Goal: Task Accomplishment & Management: Manage account settings

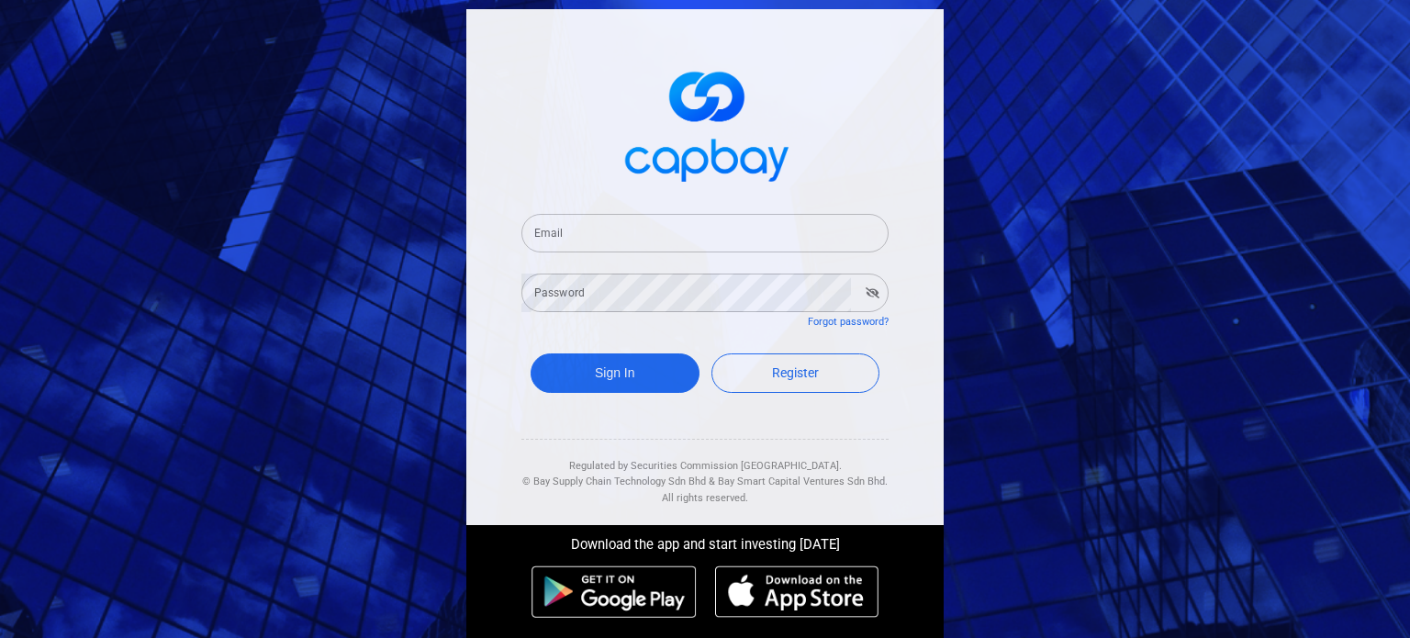
click at [653, 231] on input "Email" at bounding box center [705, 233] width 367 height 39
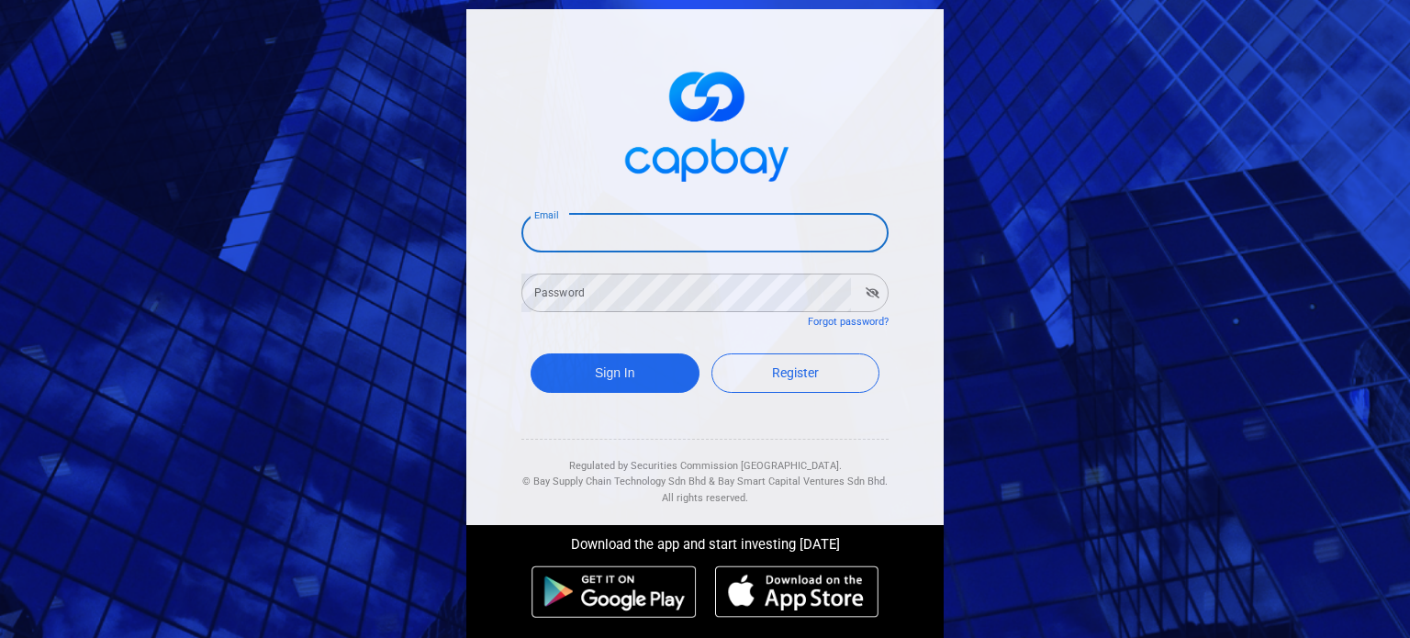
type input "[EMAIL_ADDRESS][DOMAIN_NAME]"
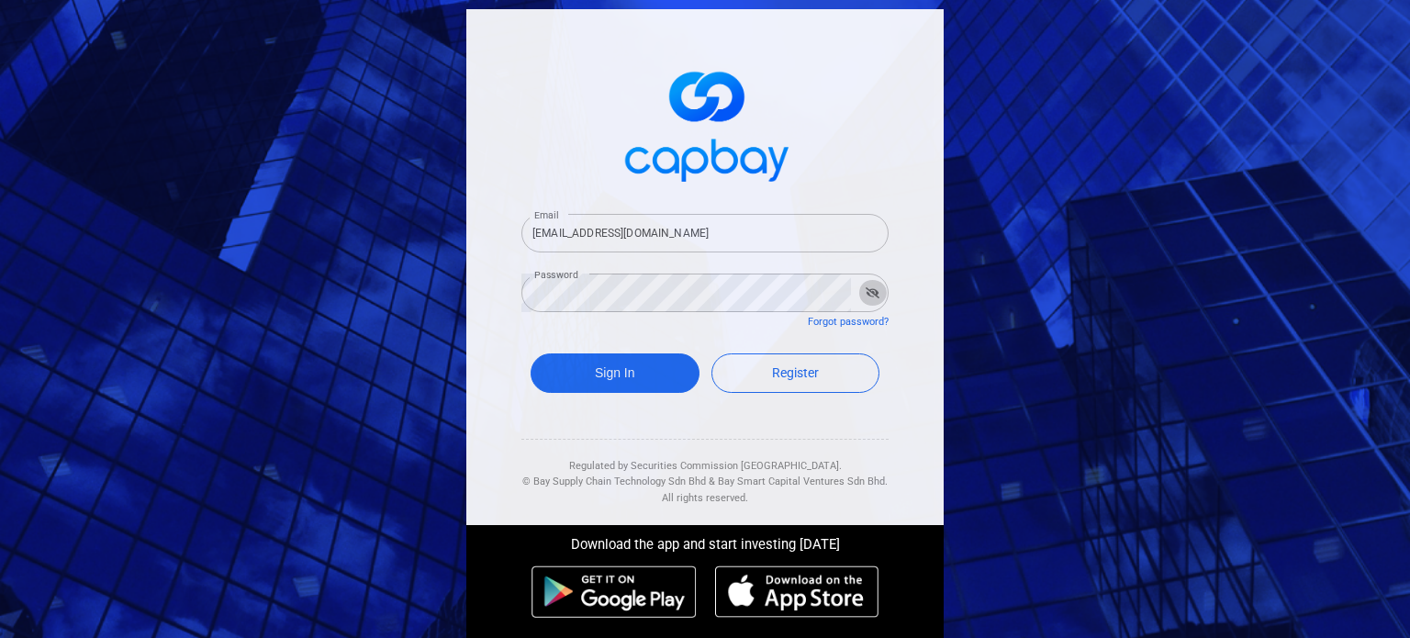
click at [866, 289] on icon "button" at bounding box center [873, 292] width 14 height 11
click at [641, 362] on button "Sign In" at bounding box center [615, 372] width 169 height 39
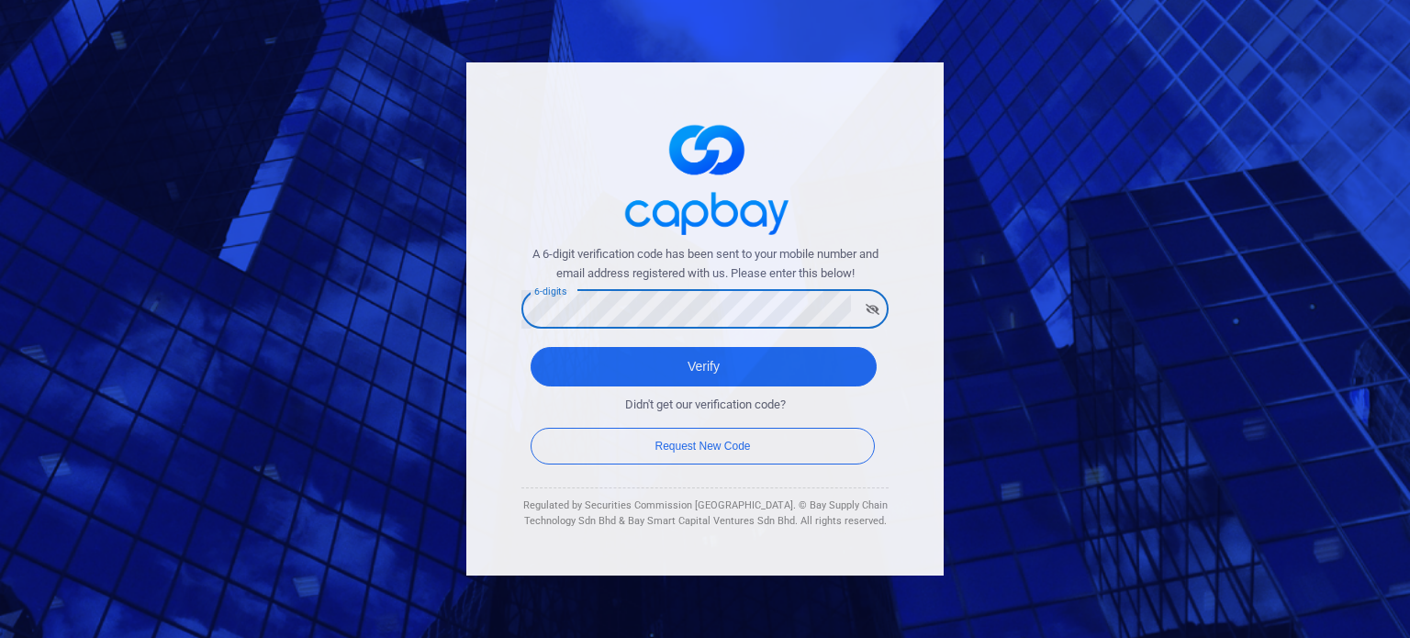
click at [866, 308] on icon "button" at bounding box center [873, 309] width 14 height 11
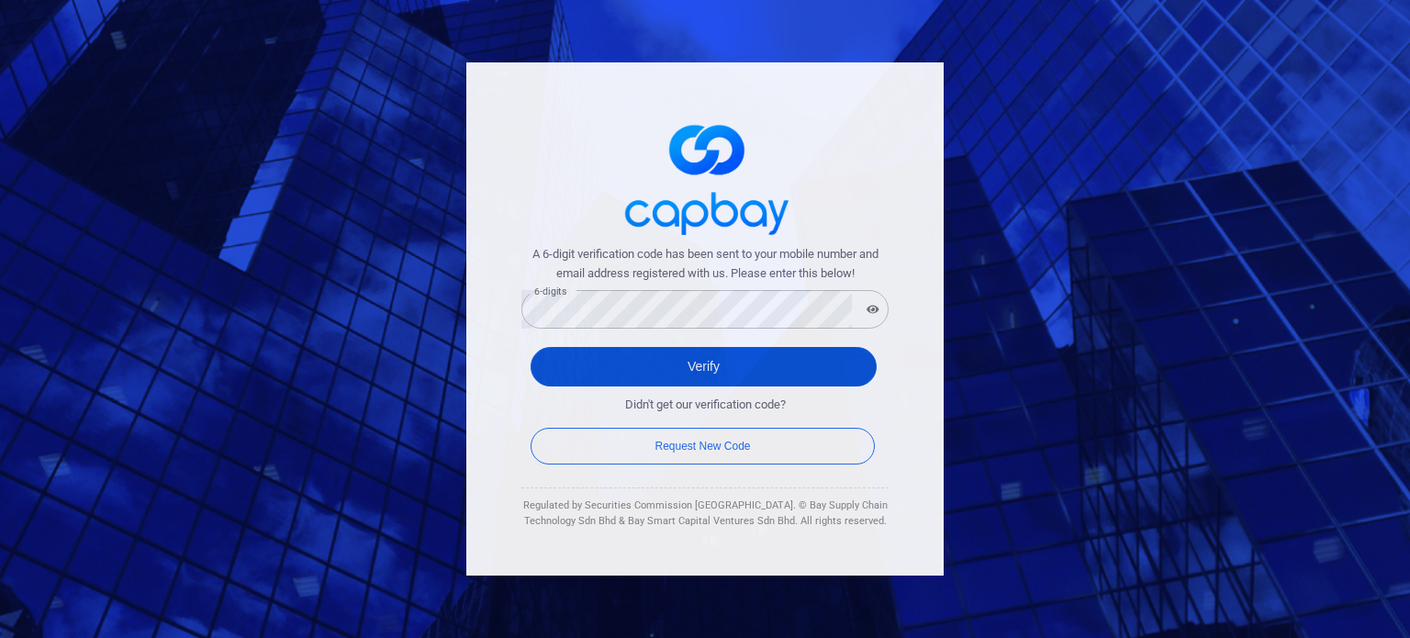
click at [717, 365] on button "Verify" at bounding box center [704, 366] width 346 height 39
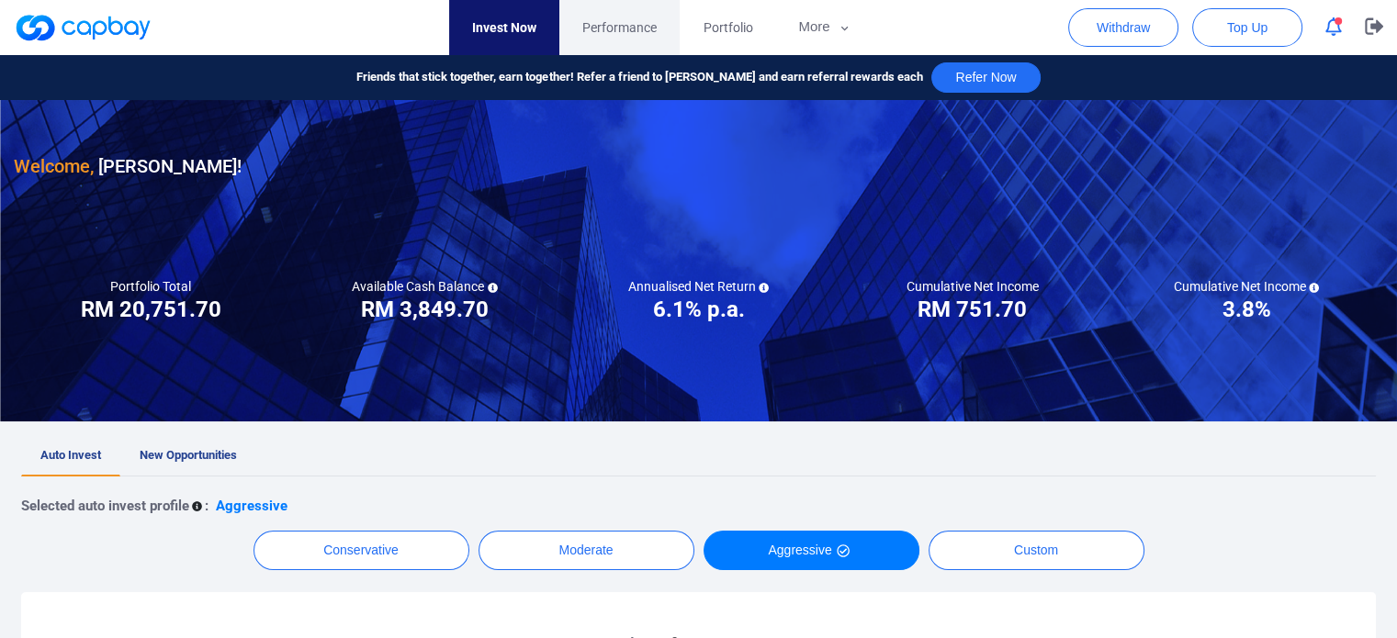
click at [649, 37] on span "Performance" at bounding box center [619, 27] width 74 height 20
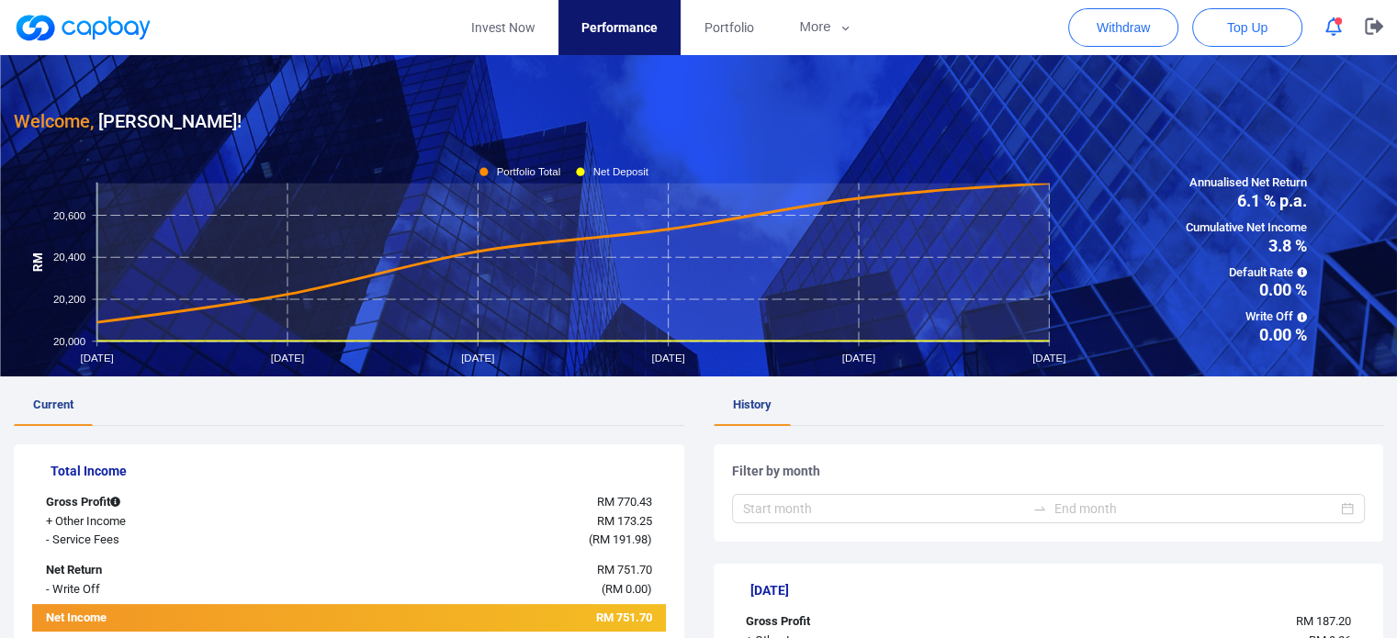
click at [110, 25] on link at bounding box center [83, 27] width 138 height 29
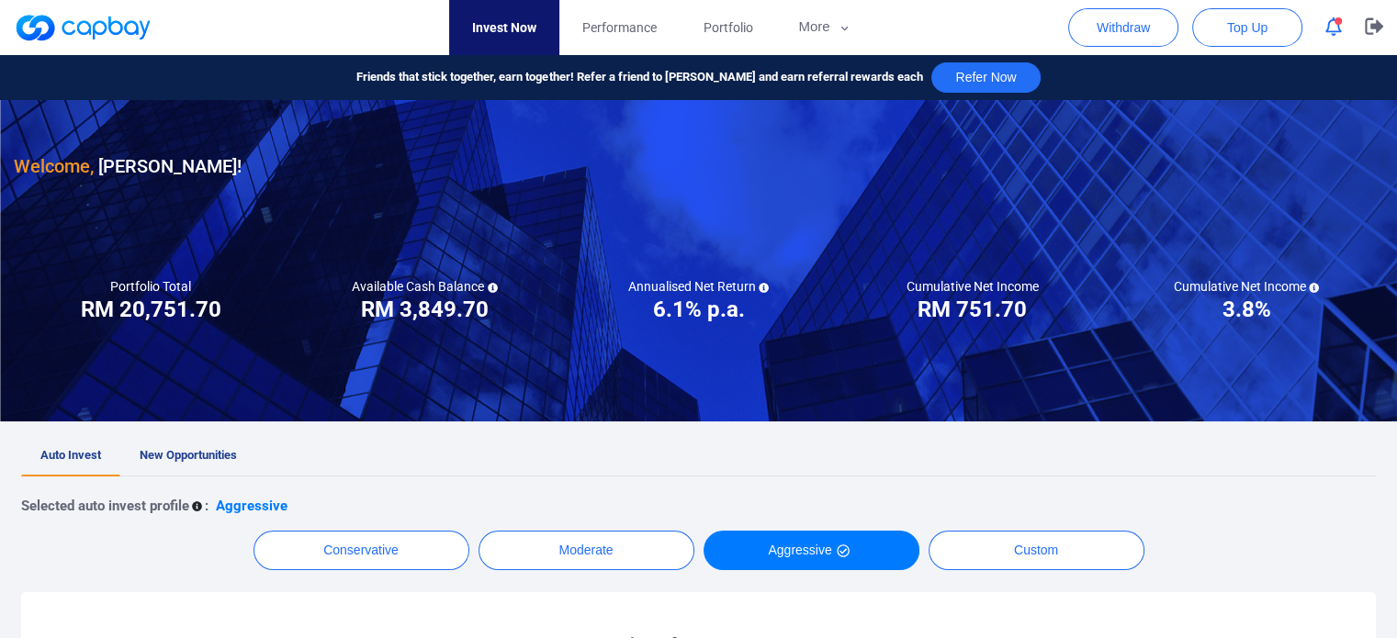
click at [1340, 36] on button "button" at bounding box center [1333, 27] width 35 height 28
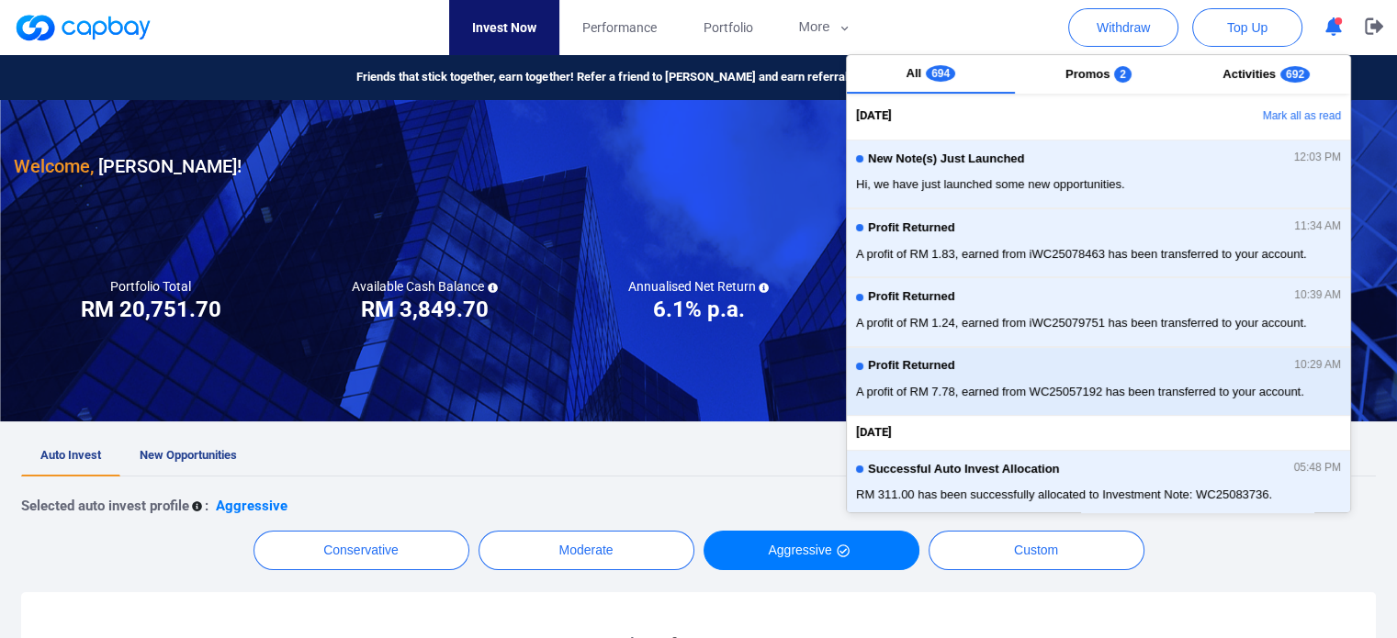
click at [1056, 371] on div "Profit Returned 10:29 AM" at bounding box center [1098, 369] width 485 height 20
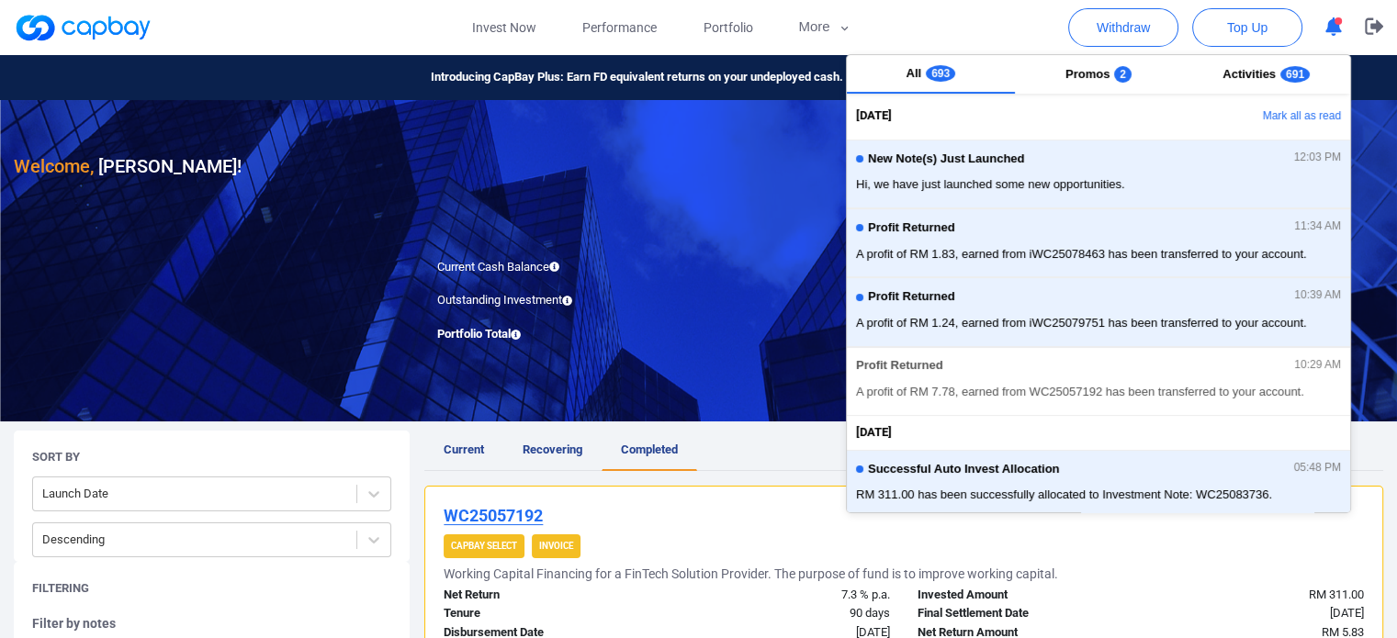
click at [738, 443] on ul "Current Recovering Completed" at bounding box center [903, 451] width 959 height 40
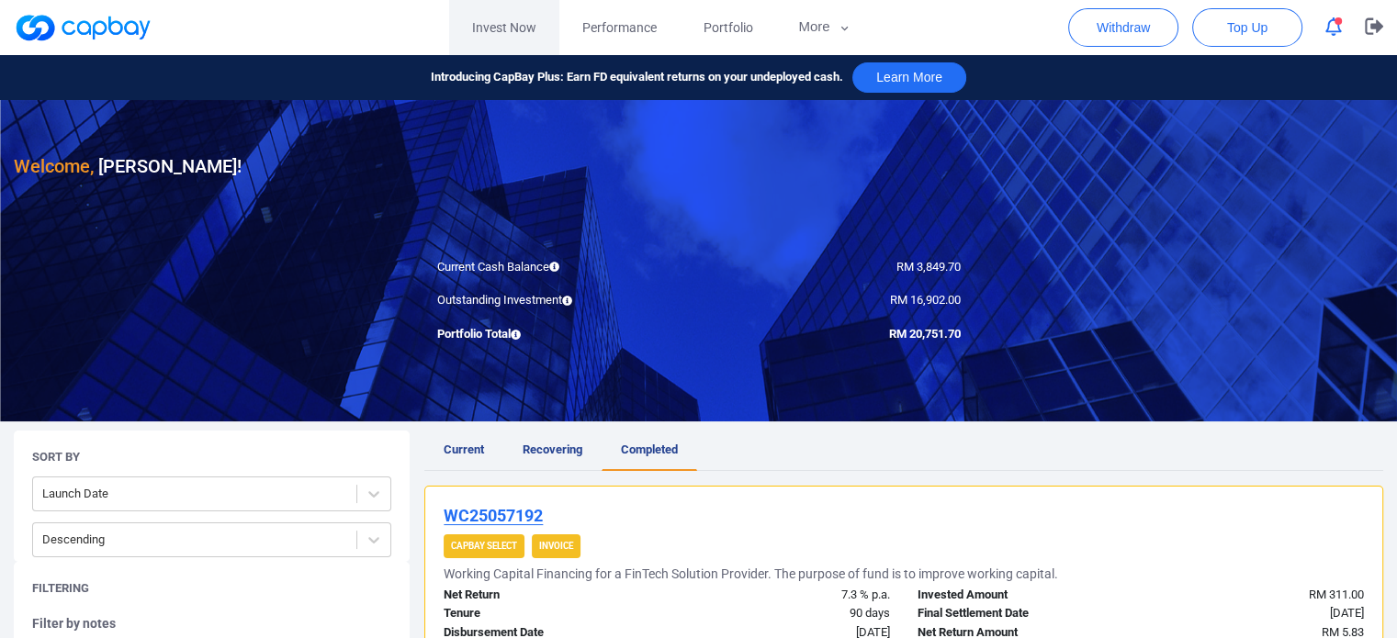
click at [529, 38] on link "Invest Now" at bounding box center [504, 27] width 110 height 55
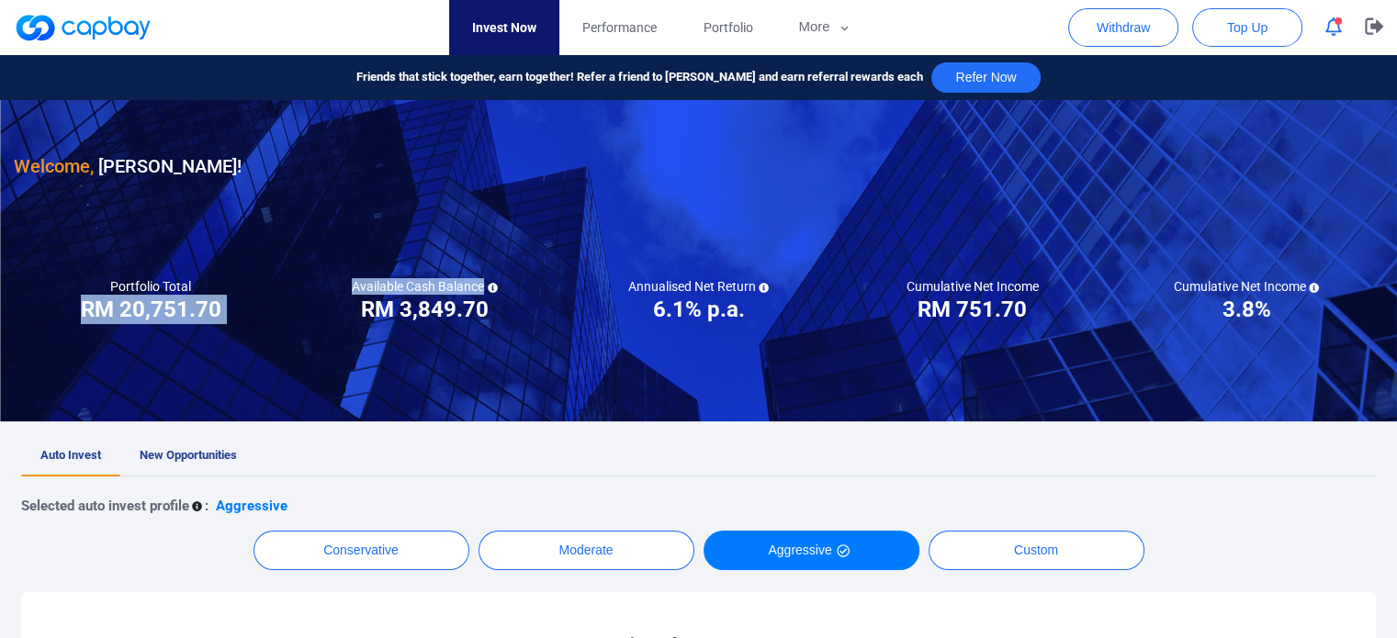
drag, startPoint x: 79, startPoint y: 302, endPoint x: 503, endPoint y: 289, distance: 424.4
click at [503, 289] on div "Portfolio Total Portfolio Total RM ***** RM 20,751.70 Available Cash Balance RM…" at bounding box center [698, 301] width 1369 height 46
click at [505, 289] on div "Available Cash Balance RM ***** RM 3,849.70" at bounding box center [424, 301] width 274 height 46
click at [703, 304] on h3 "6.1% p.a." at bounding box center [698, 309] width 92 height 29
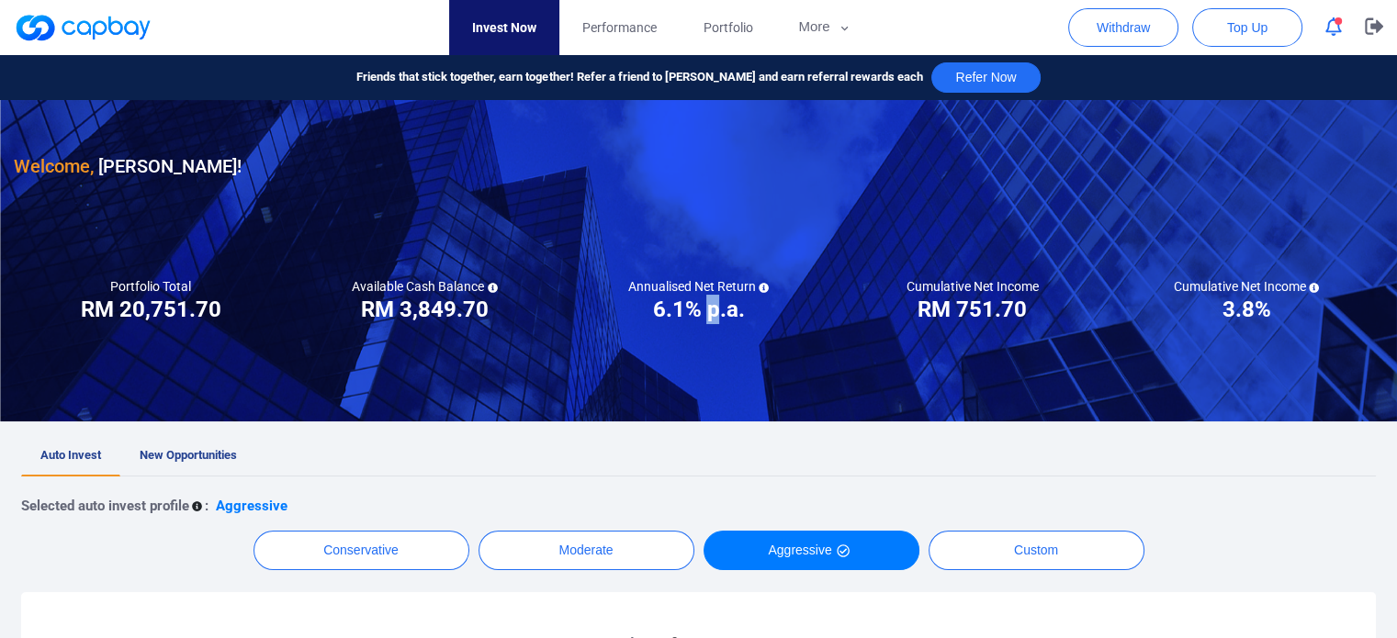
click at [703, 304] on h3 "6.1% p.a." at bounding box center [698, 309] width 92 height 29
click at [947, 293] on h5 "Cumulative Net Income" at bounding box center [972, 286] width 132 height 17
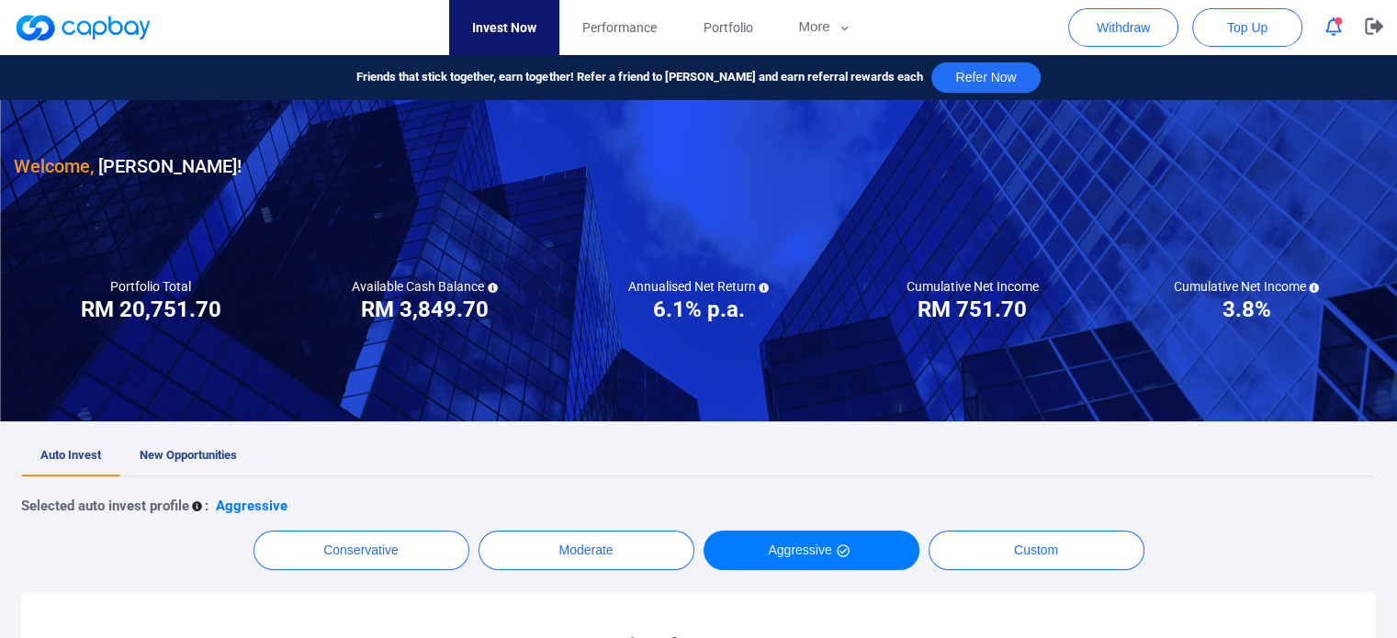
click at [980, 305] on h3 "RM 751.70" at bounding box center [971, 309] width 109 height 29
click at [1043, 310] on div "Cumulative Net Income RM ***** RM 751.70" at bounding box center [973, 301] width 274 height 46
click at [1245, 302] on h3 "3.8%" at bounding box center [1245, 309] width 49 height 29
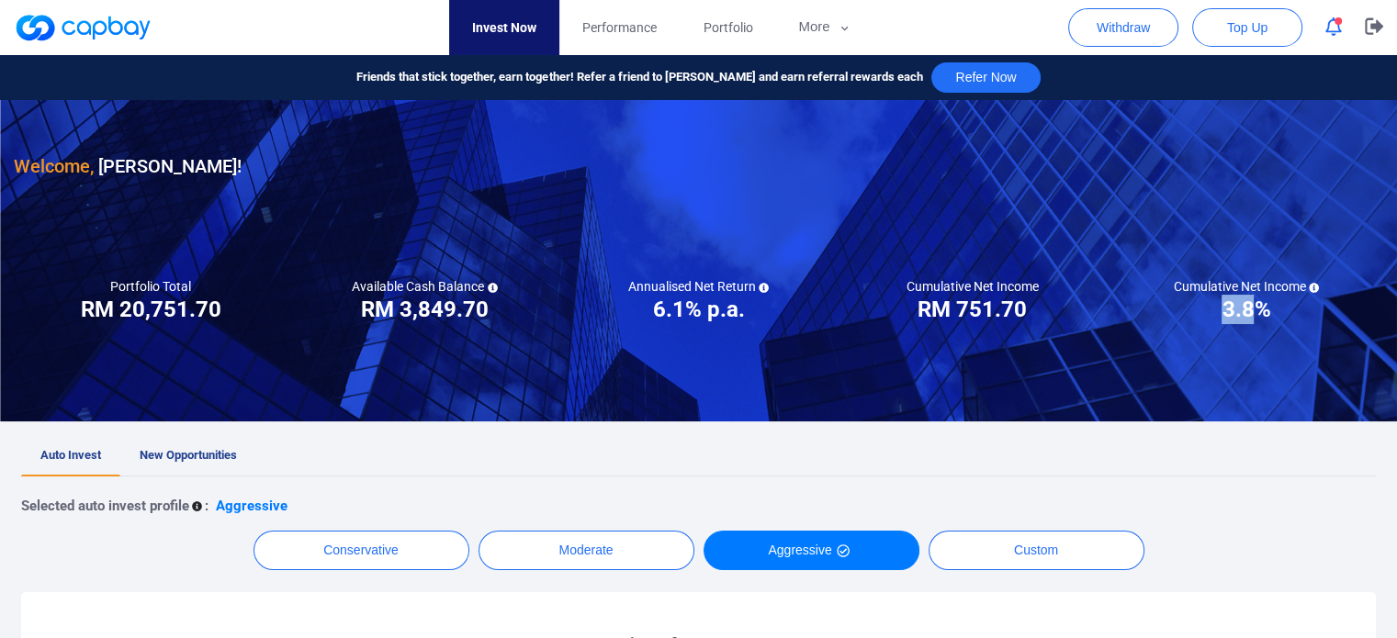
click at [1245, 302] on h3 "3.8%" at bounding box center [1245, 309] width 49 height 29
click at [1120, 320] on div "Cumulative Net Income ***** 3.8%" at bounding box center [1246, 301] width 274 height 46
click at [606, 28] on span "Performance" at bounding box center [619, 27] width 74 height 20
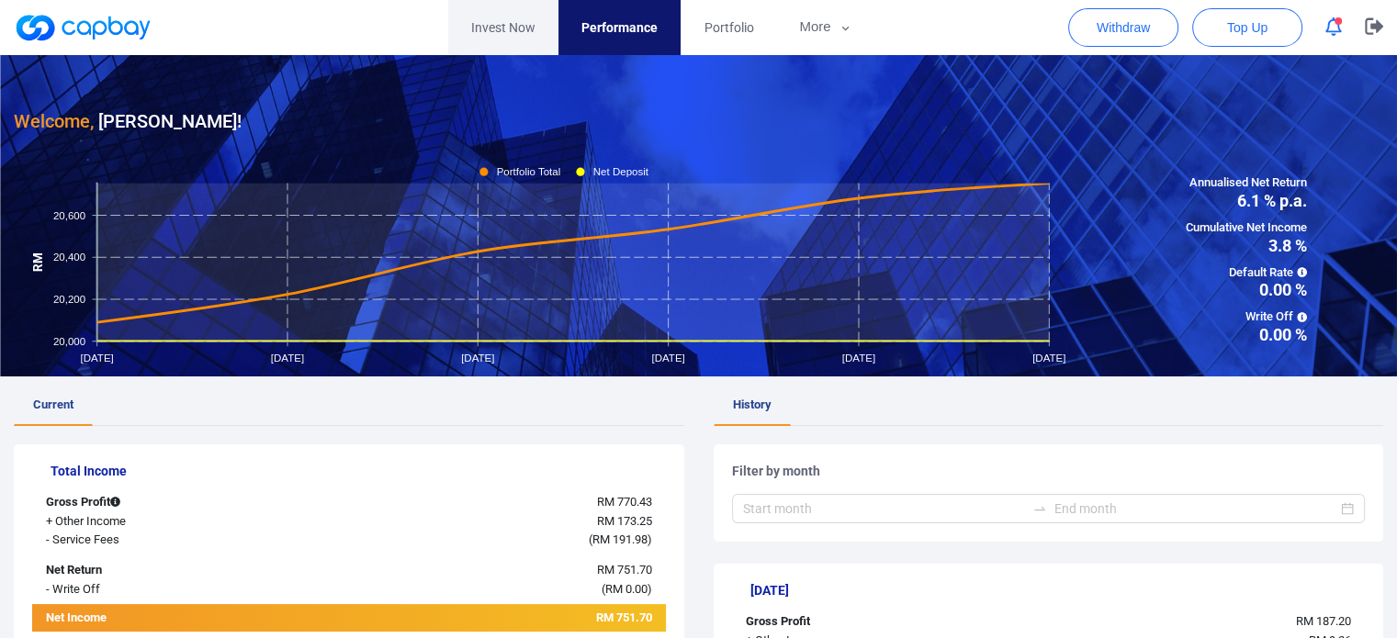
click at [530, 36] on link "Invest Now" at bounding box center [503, 27] width 110 height 55
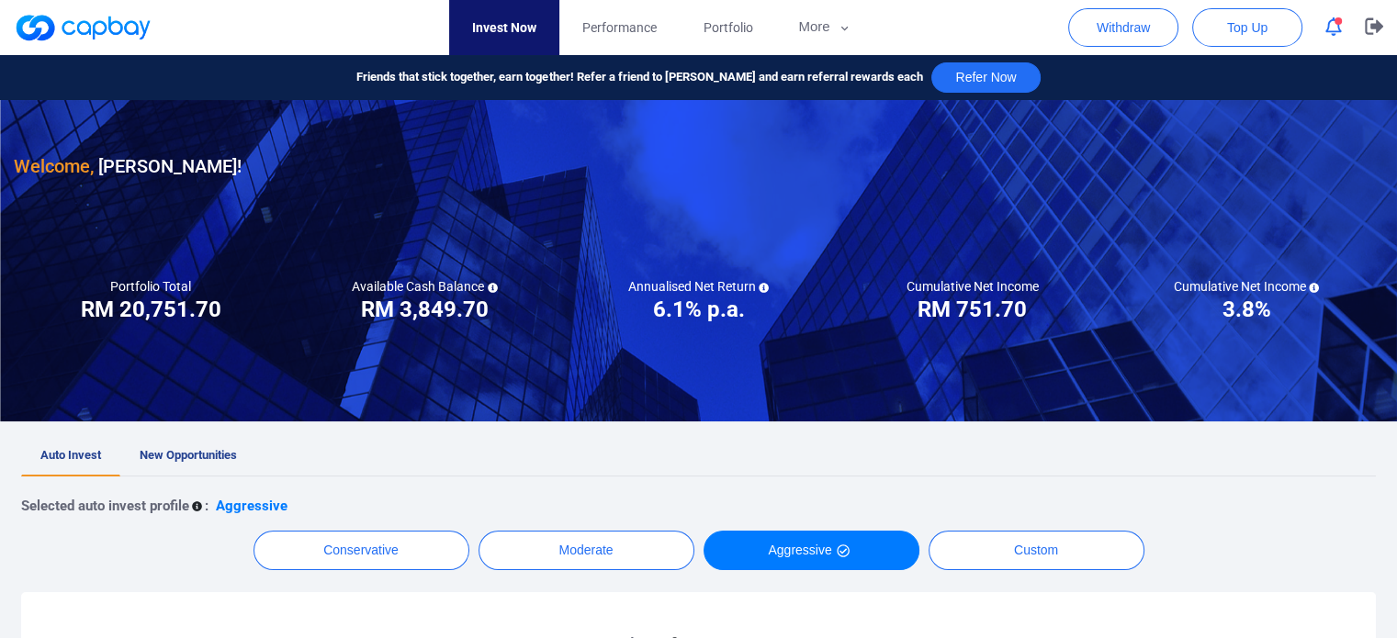
scroll to position [184, 0]
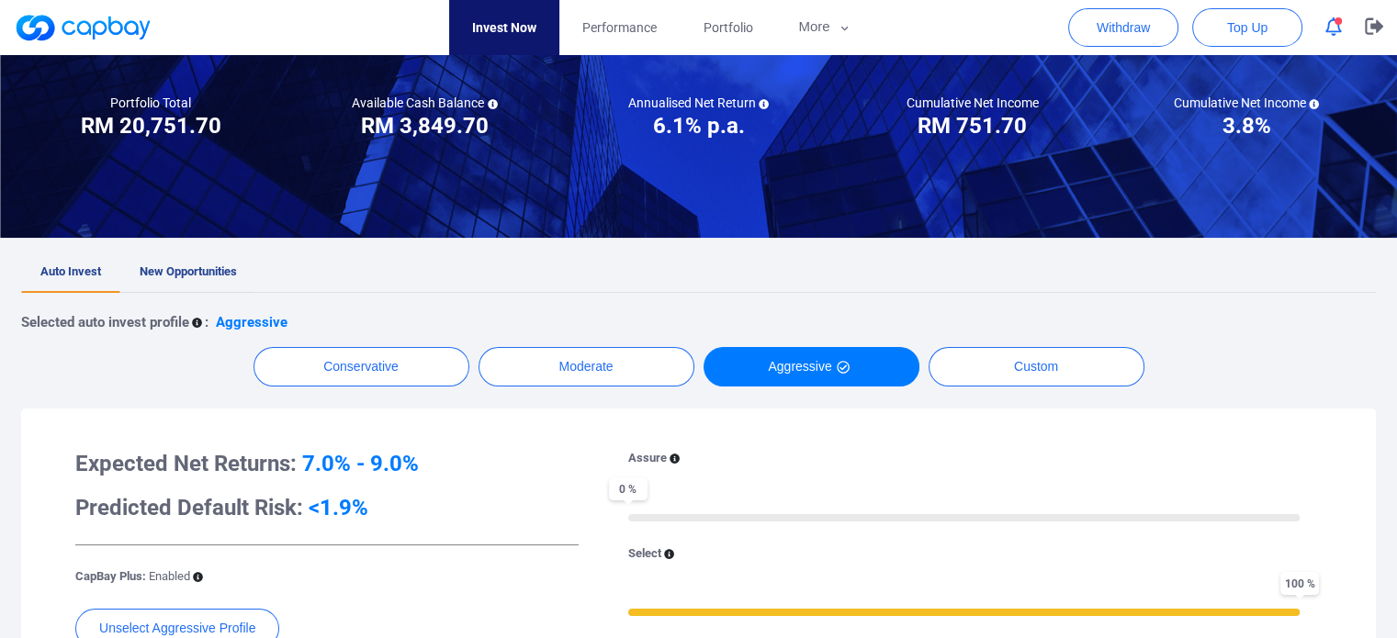
click at [221, 278] on span "New Opportunities" at bounding box center [188, 271] width 97 height 14
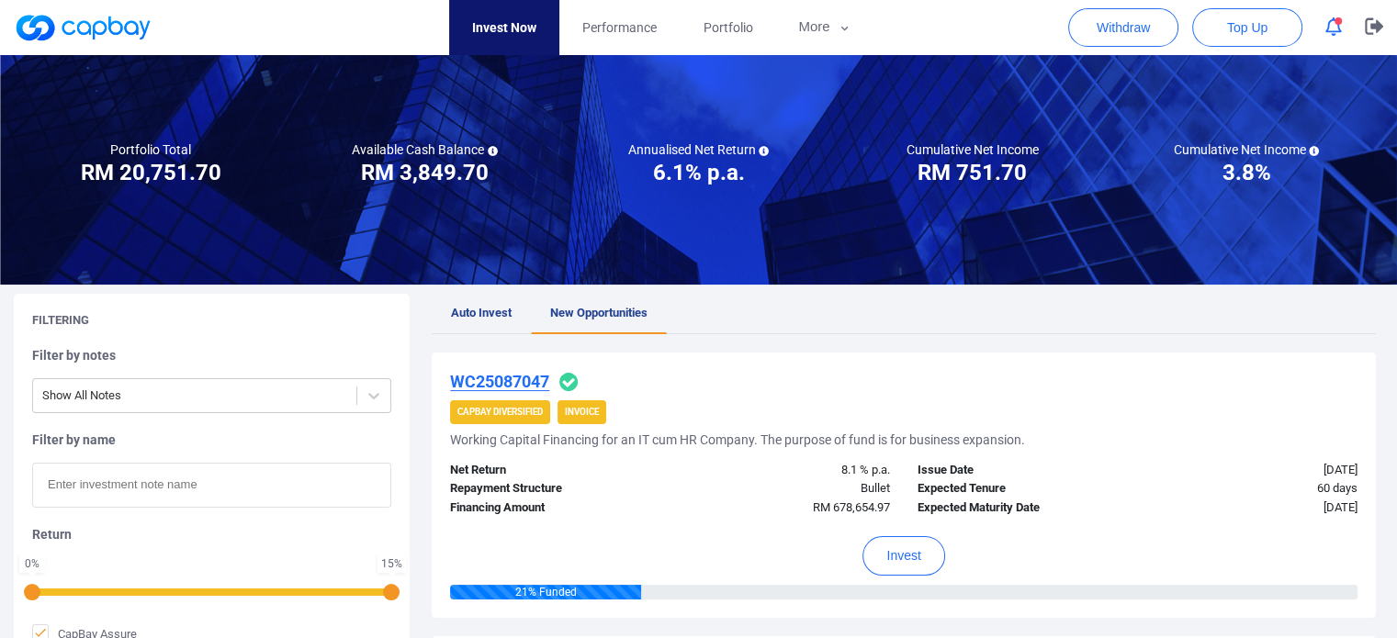
scroll to position [275, 0]
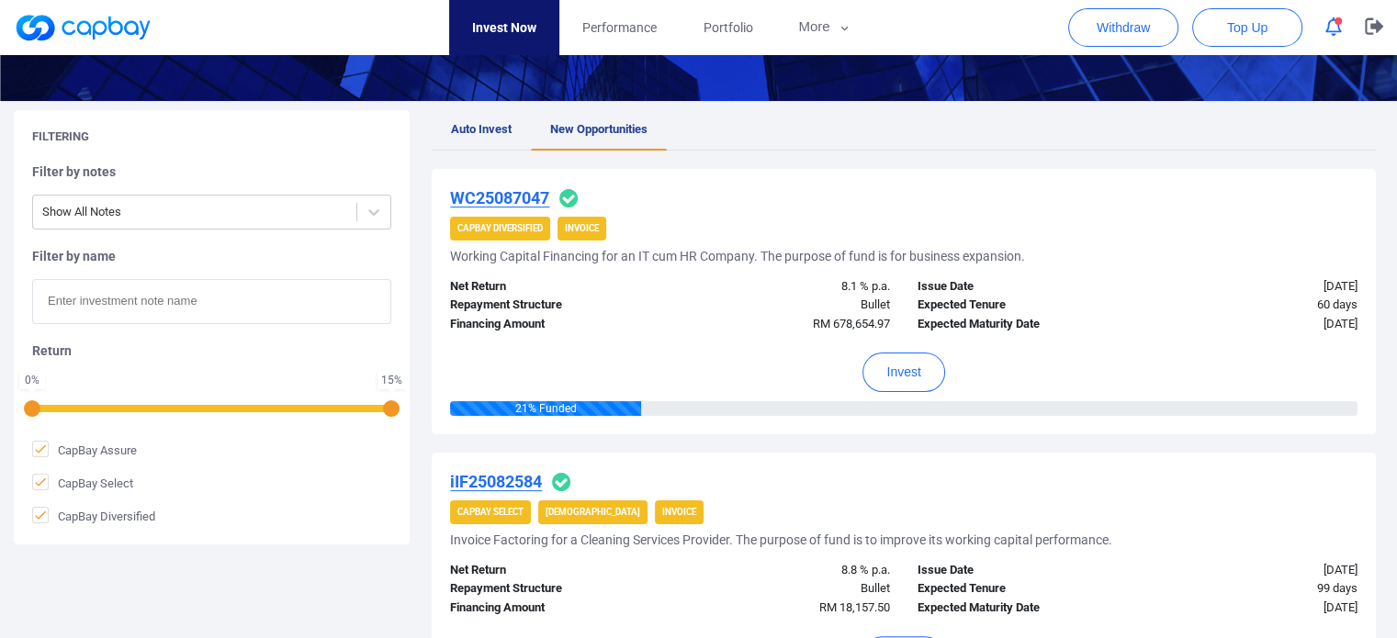
click at [528, 202] on u "WC25087047" at bounding box center [499, 197] width 99 height 19
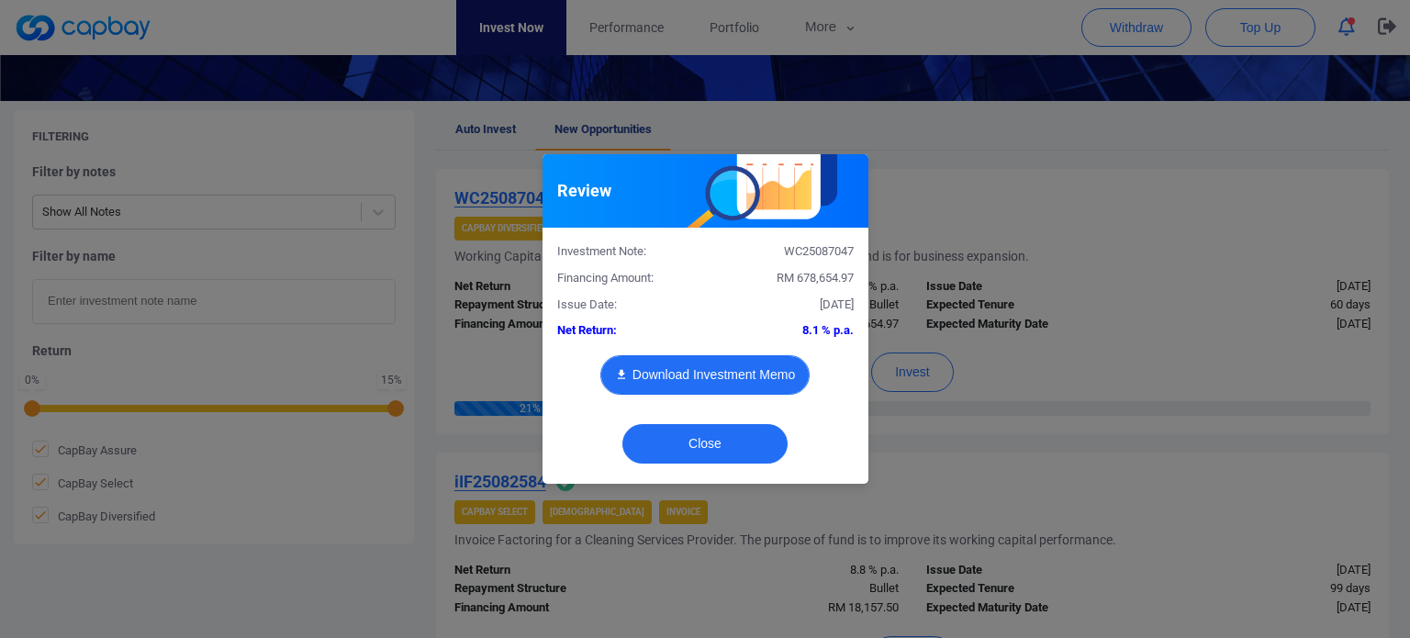
click at [757, 378] on button "Download Investment Memo" at bounding box center [704, 374] width 209 height 39
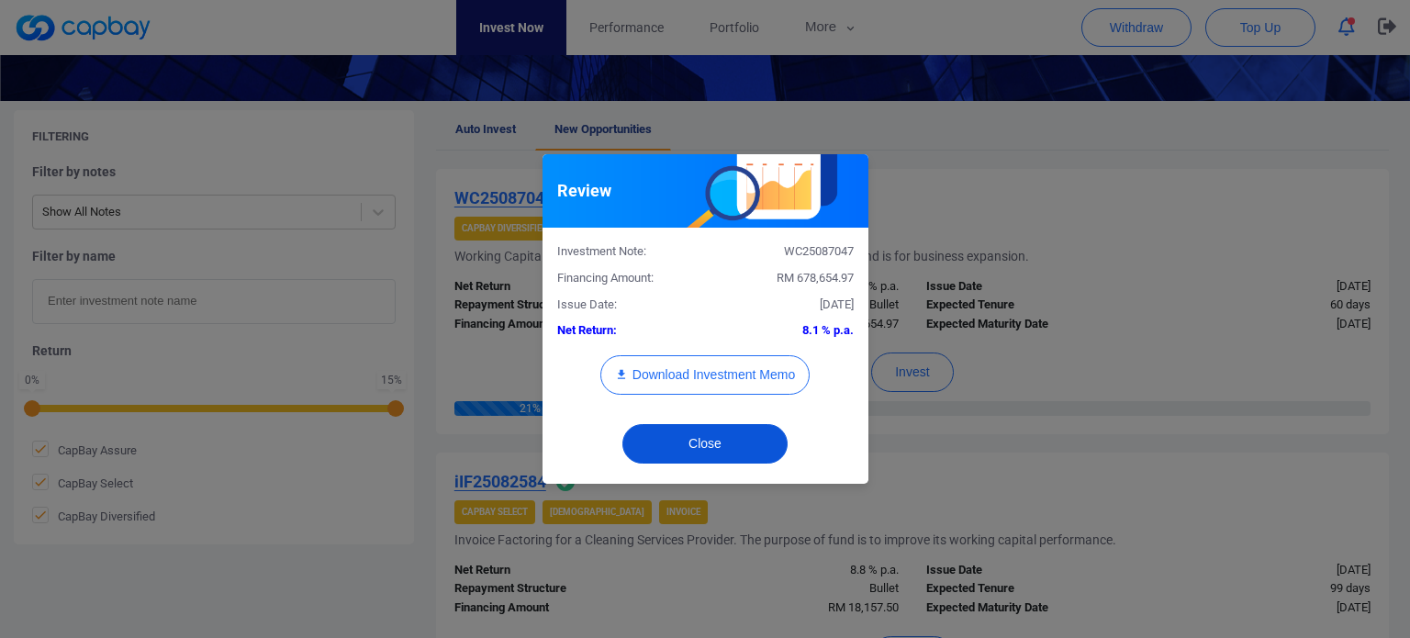
click at [741, 448] on button "Close" at bounding box center [705, 443] width 165 height 39
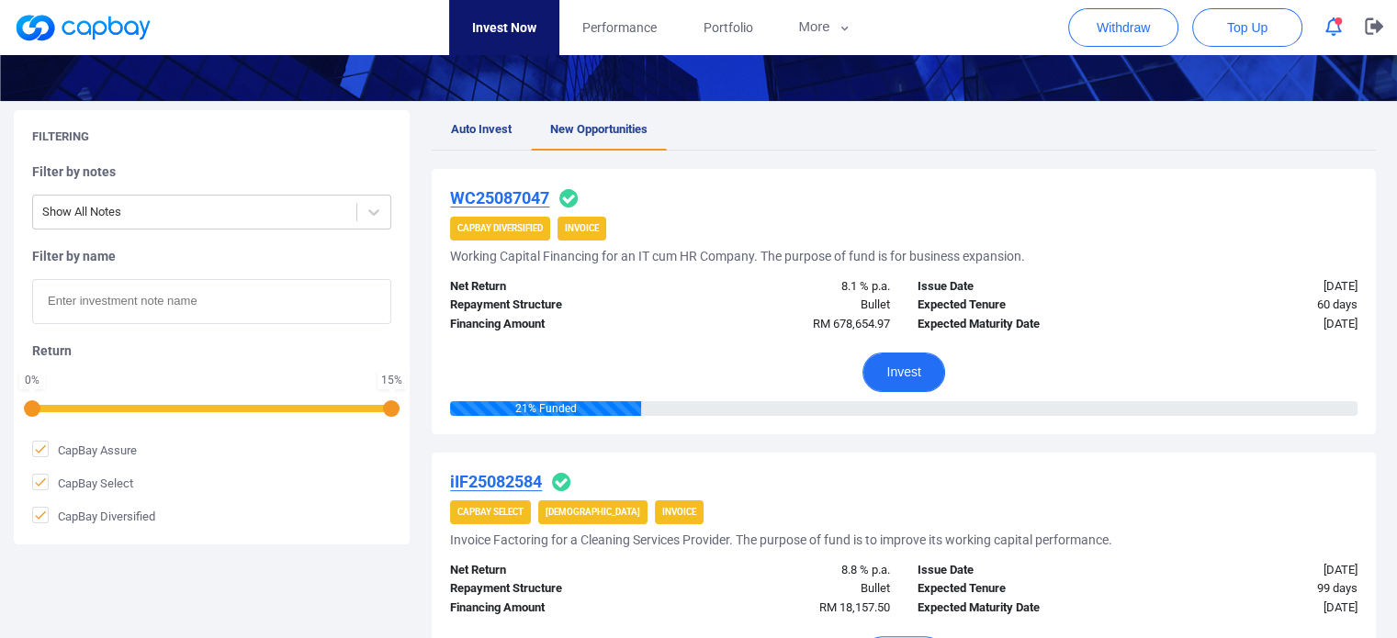
click at [907, 373] on button "Invest" at bounding box center [903, 372] width 82 height 39
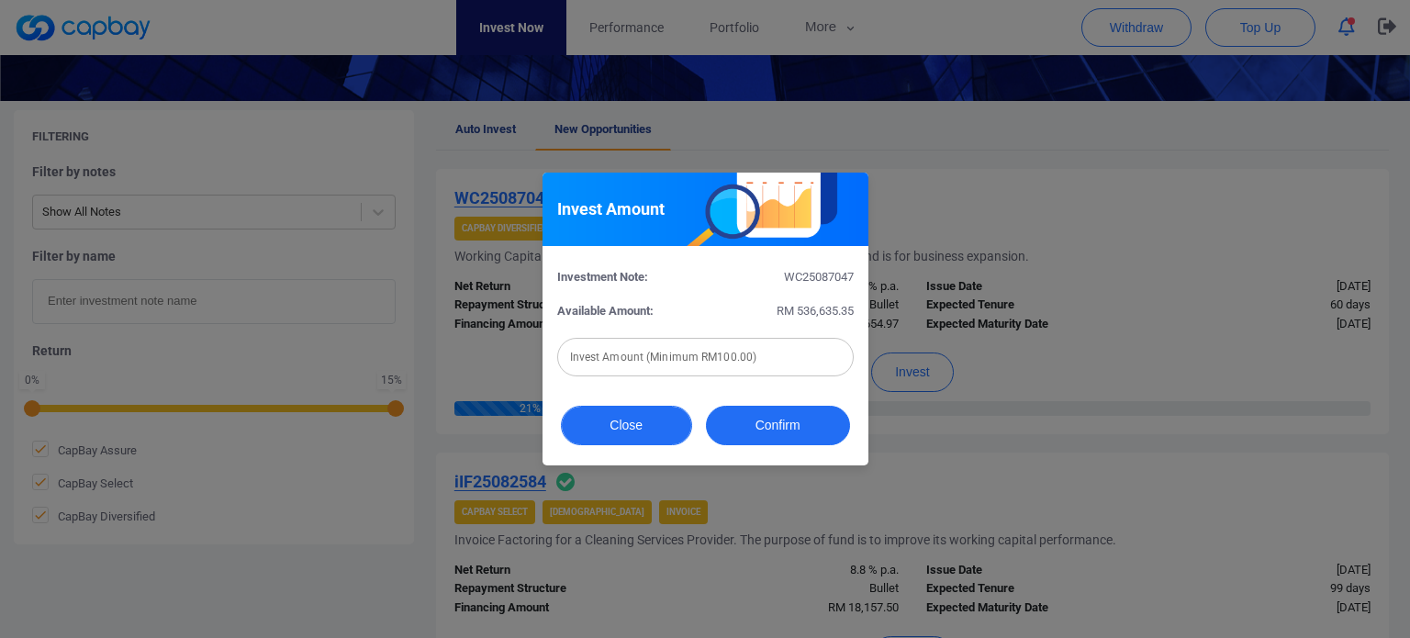
click at [622, 436] on button "Close" at bounding box center [626, 425] width 131 height 39
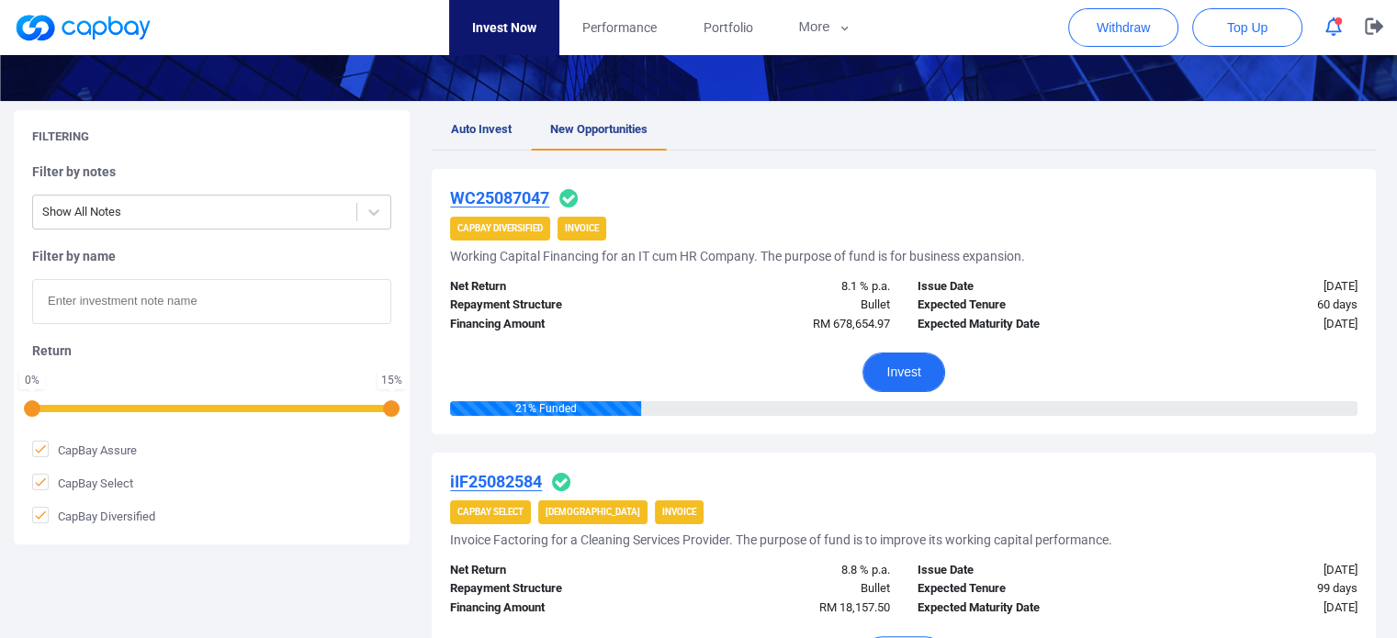
click at [919, 374] on button "Invest" at bounding box center [903, 372] width 82 height 39
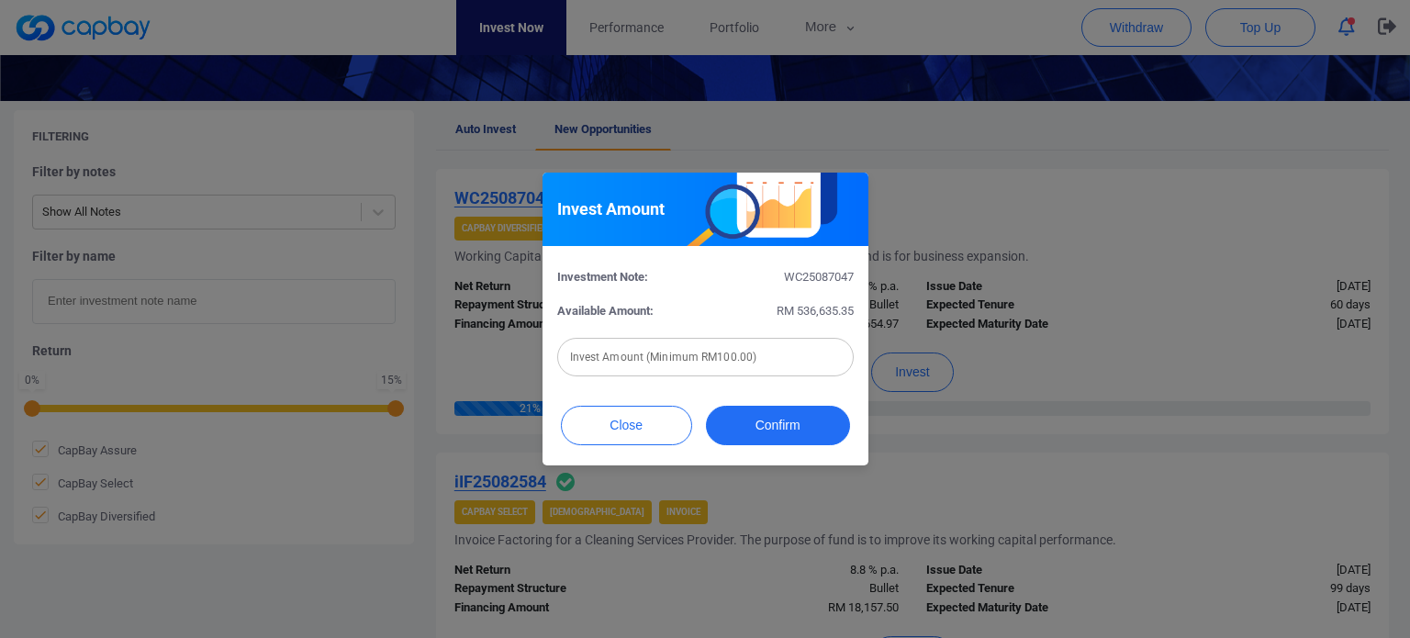
click at [613, 429] on button "Close" at bounding box center [626, 425] width 131 height 39
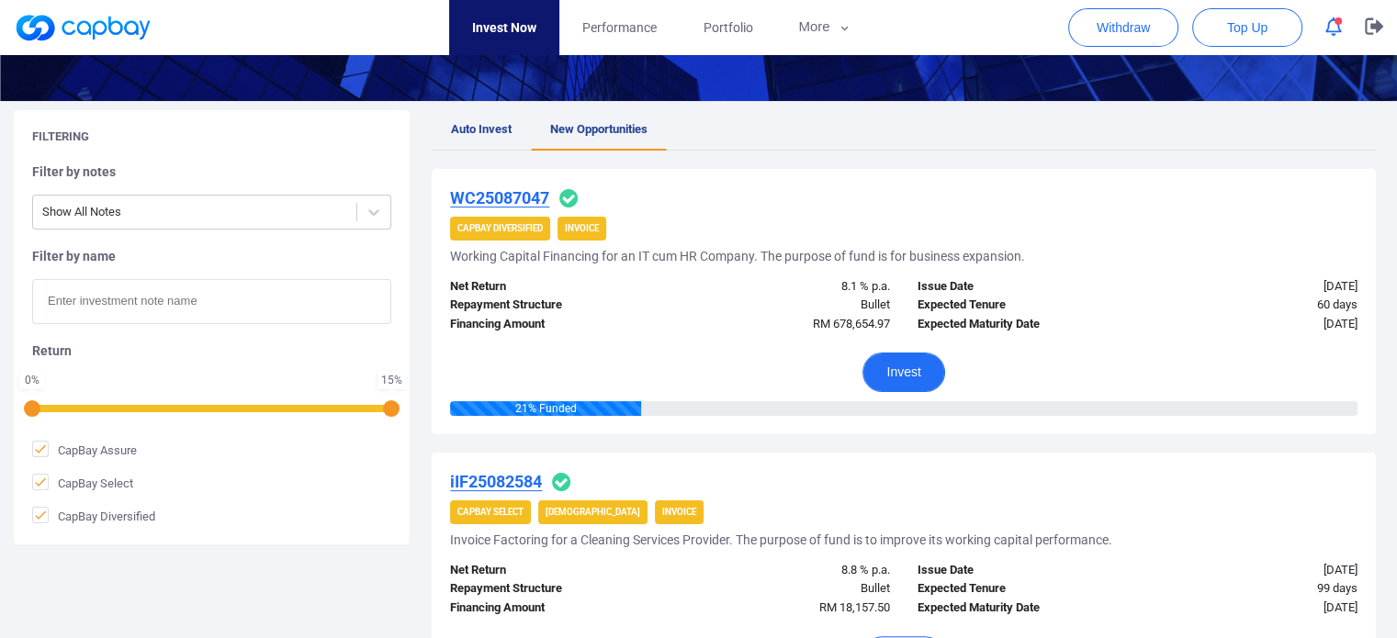
click at [889, 379] on button "Invest" at bounding box center [903, 372] width 82 height 39
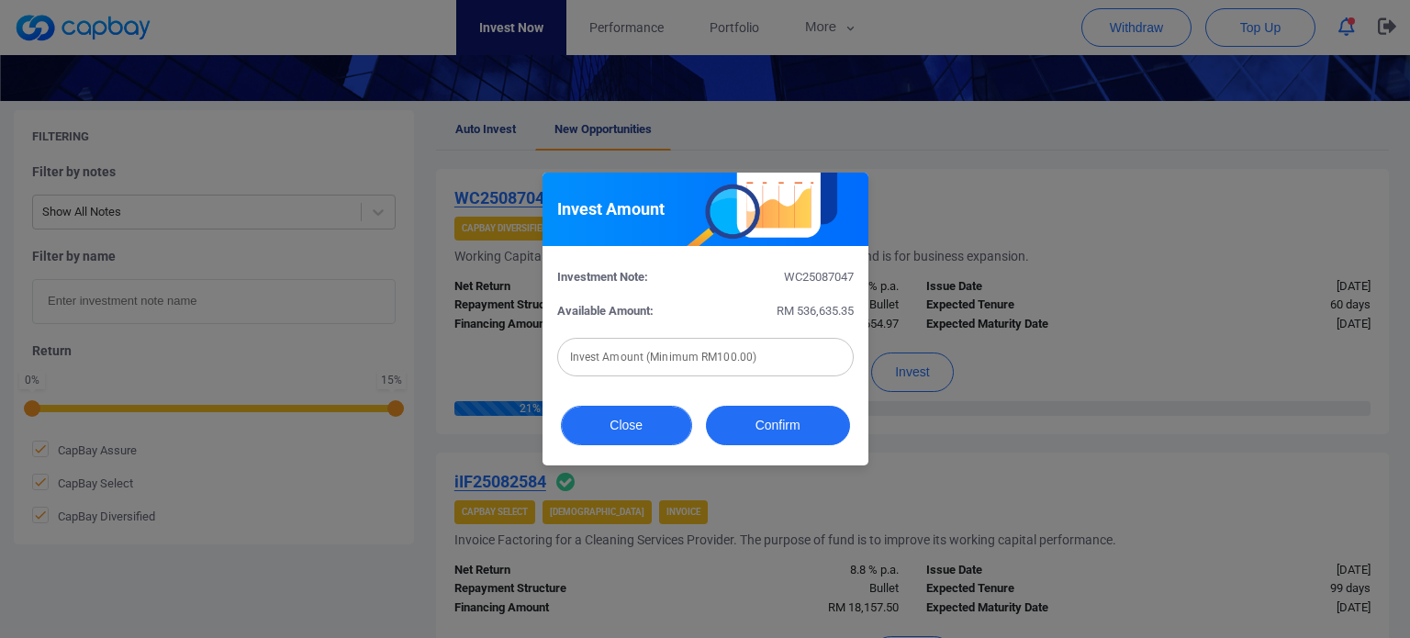
click at [626, 418] on button "Close" at bounding box center [626, 425] width 131 height 39
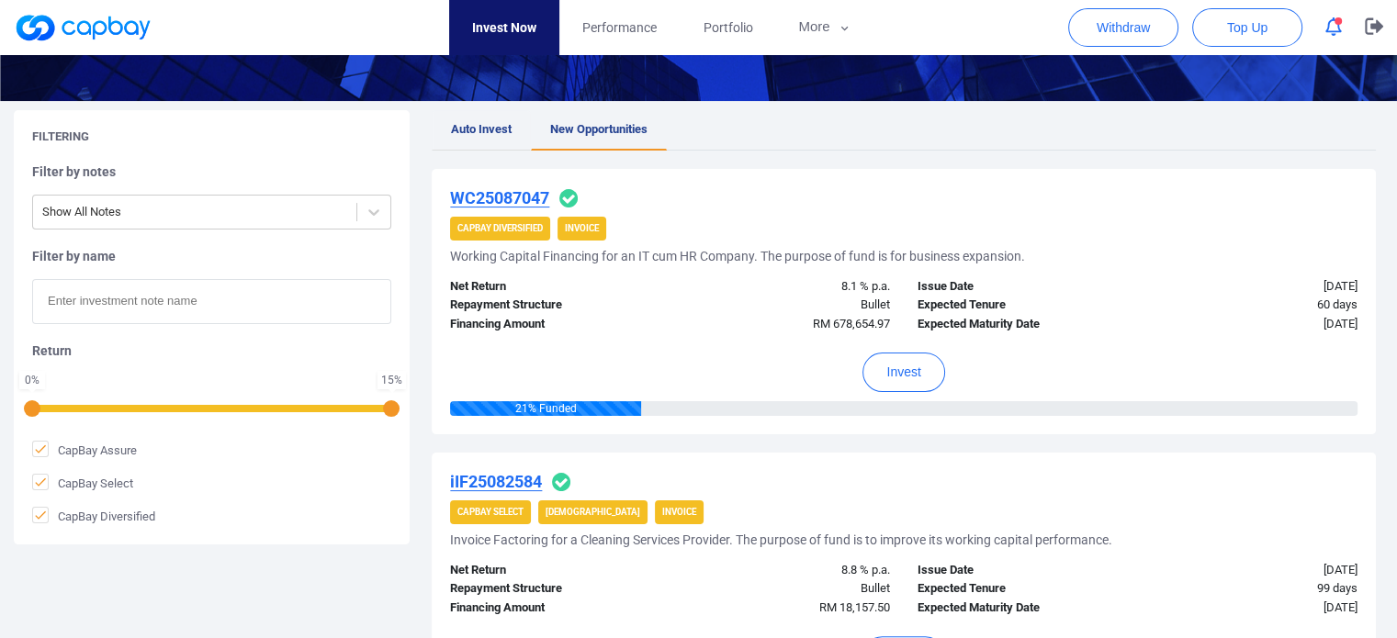
click at [510, 136] on span "Auto Invest" at bounding box center [481, 129] width 61 height 14
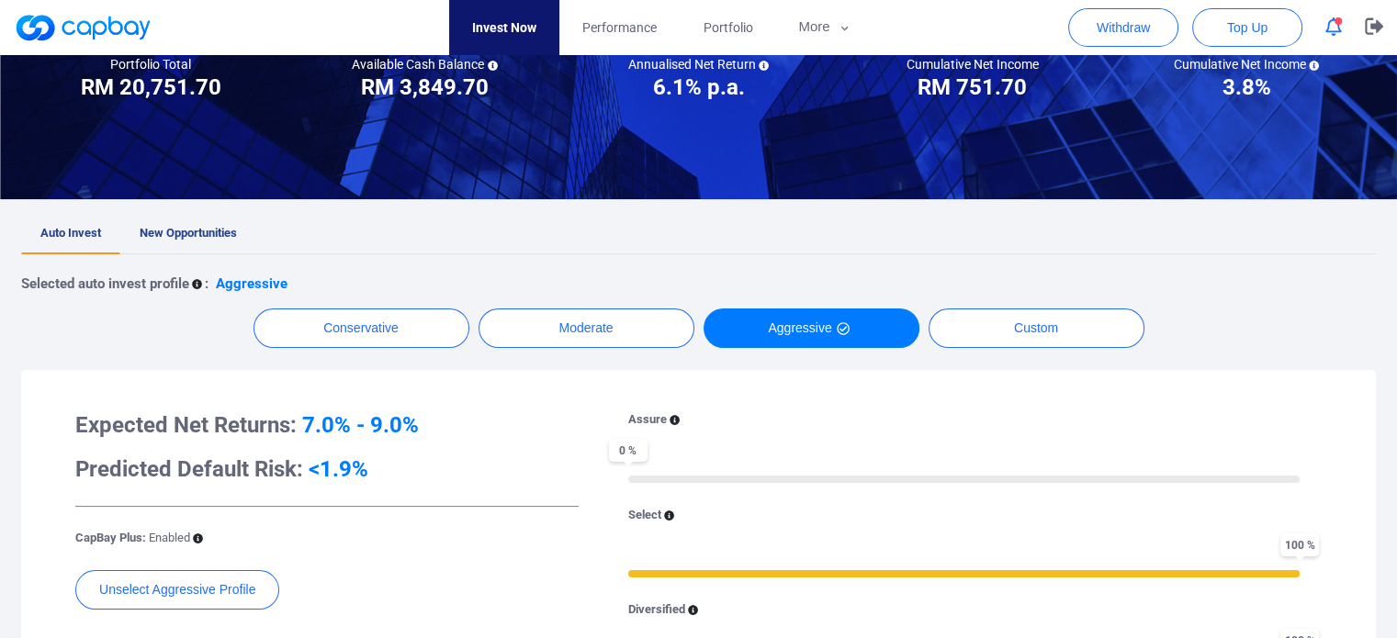
scroll to position [92, 0]
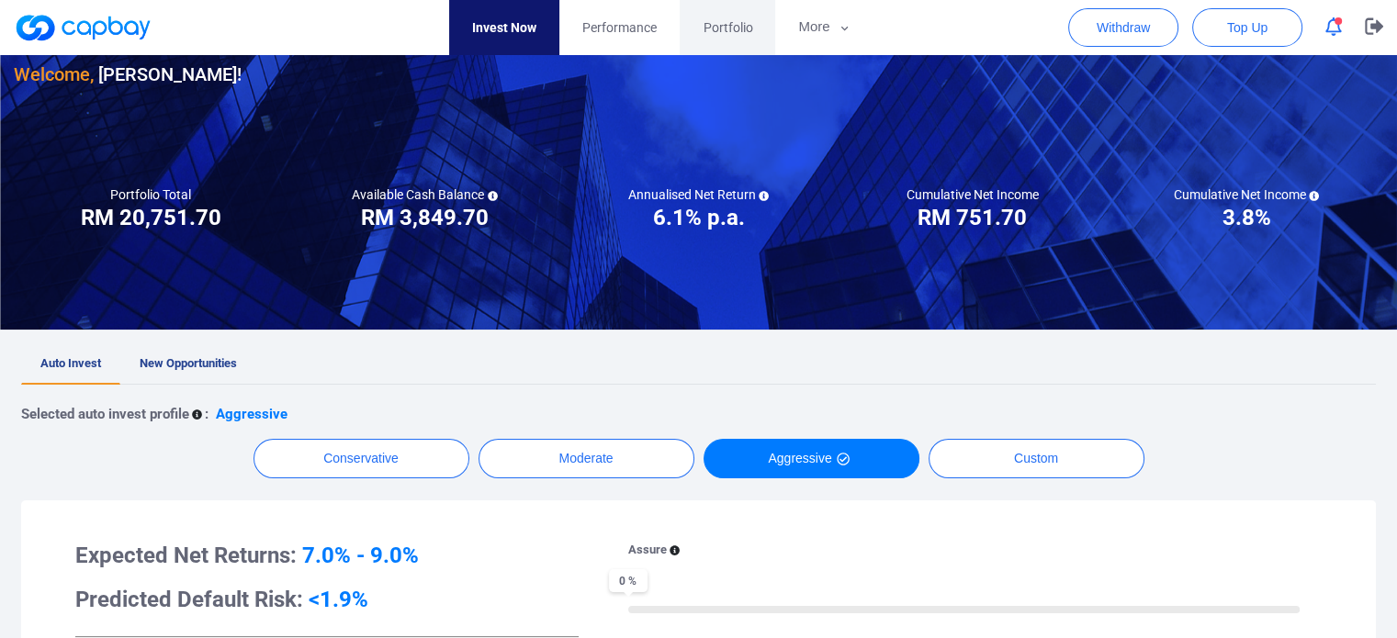
click at [713, 20] on span "Portfolio" at bounding box center [727, 27] width 50 height 20
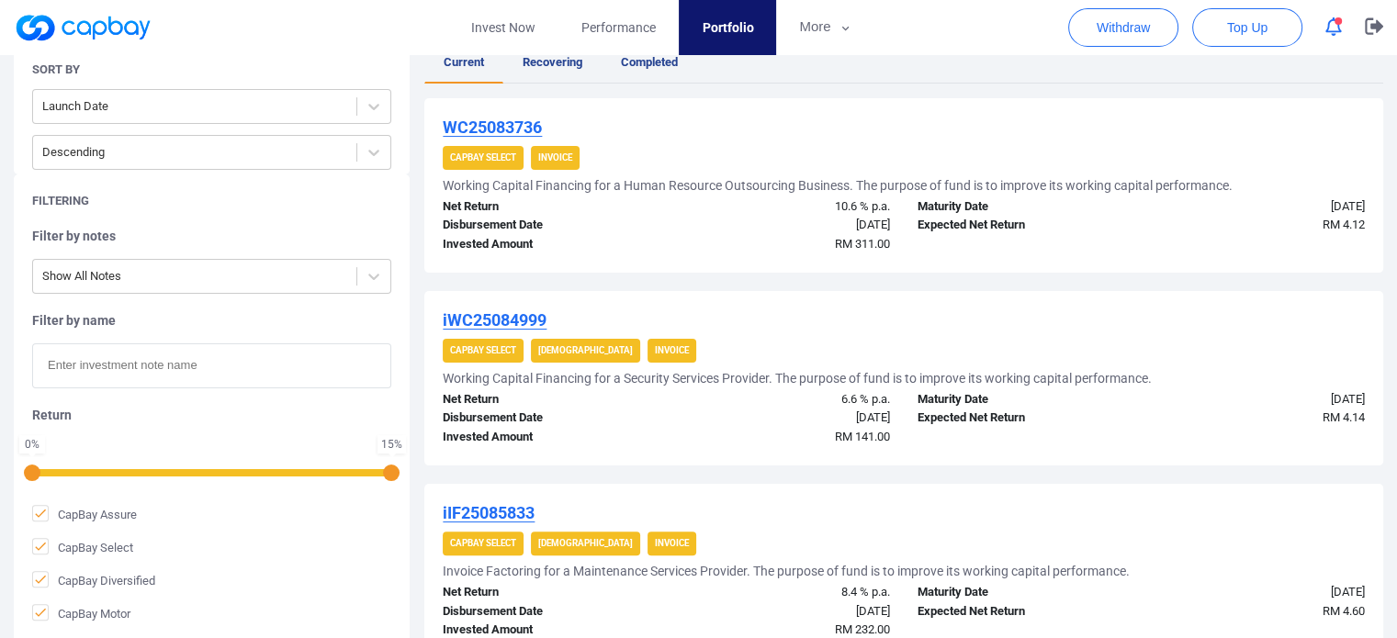
scroll to position [367, 0]
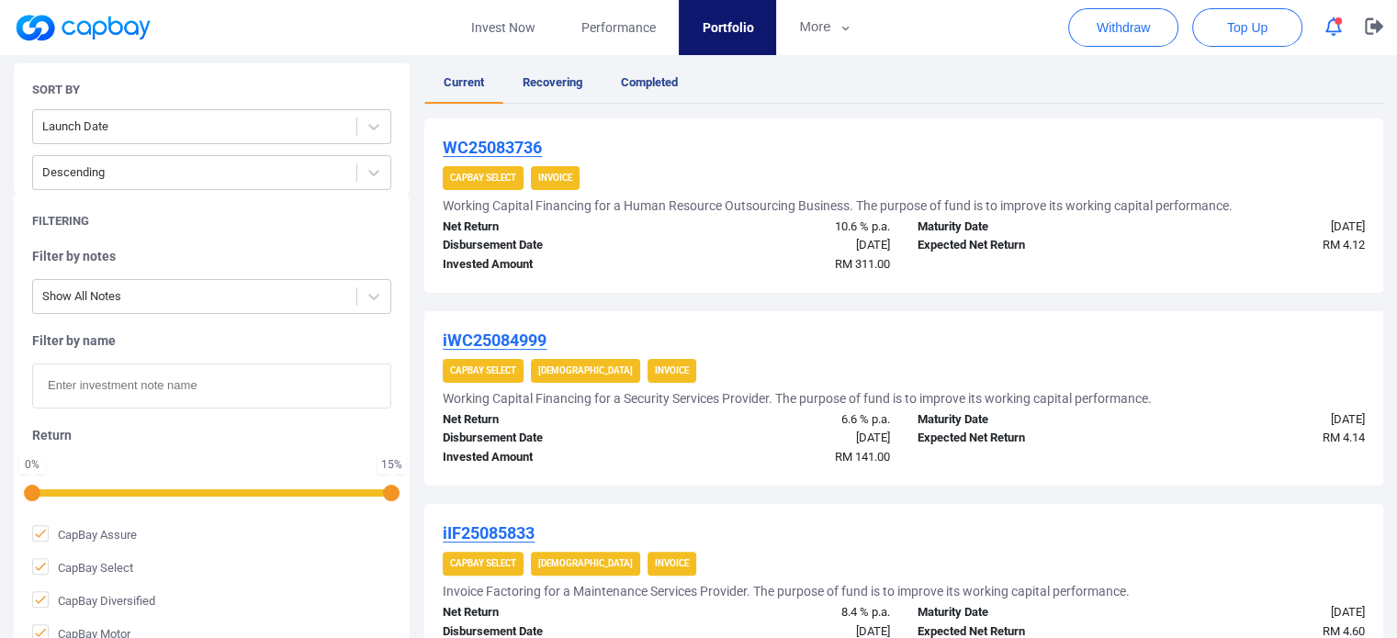
click at [513, 140] on u "WC25083736" at bounding box center [492, 147] width 99 height 19
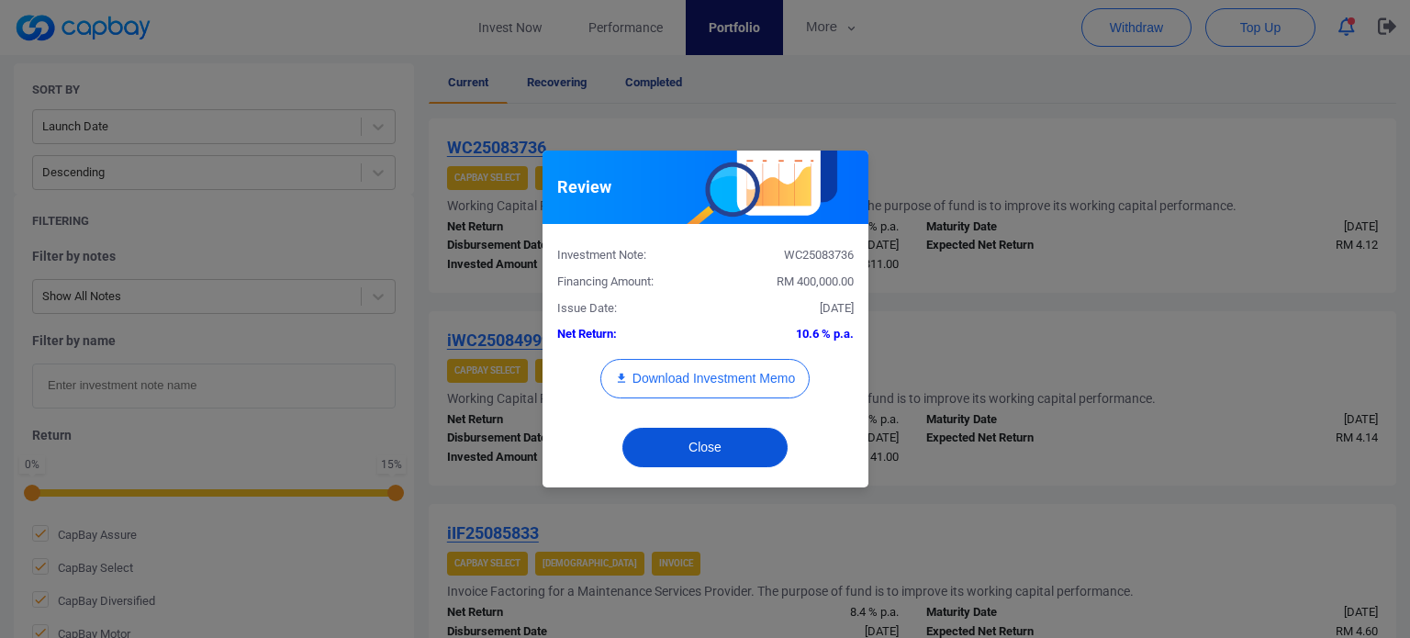
click at [760, 442] on button "Close" at bounding box center [705, 447] width 165 height 39
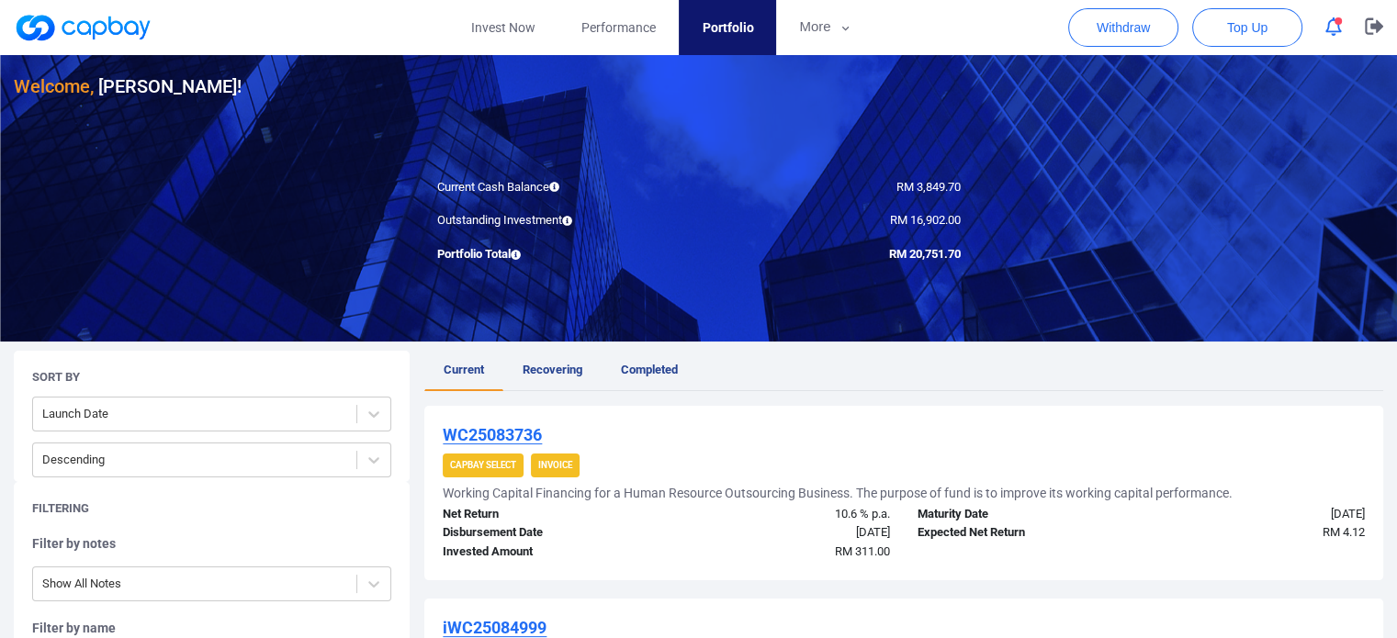
scroll to position [0, 0]
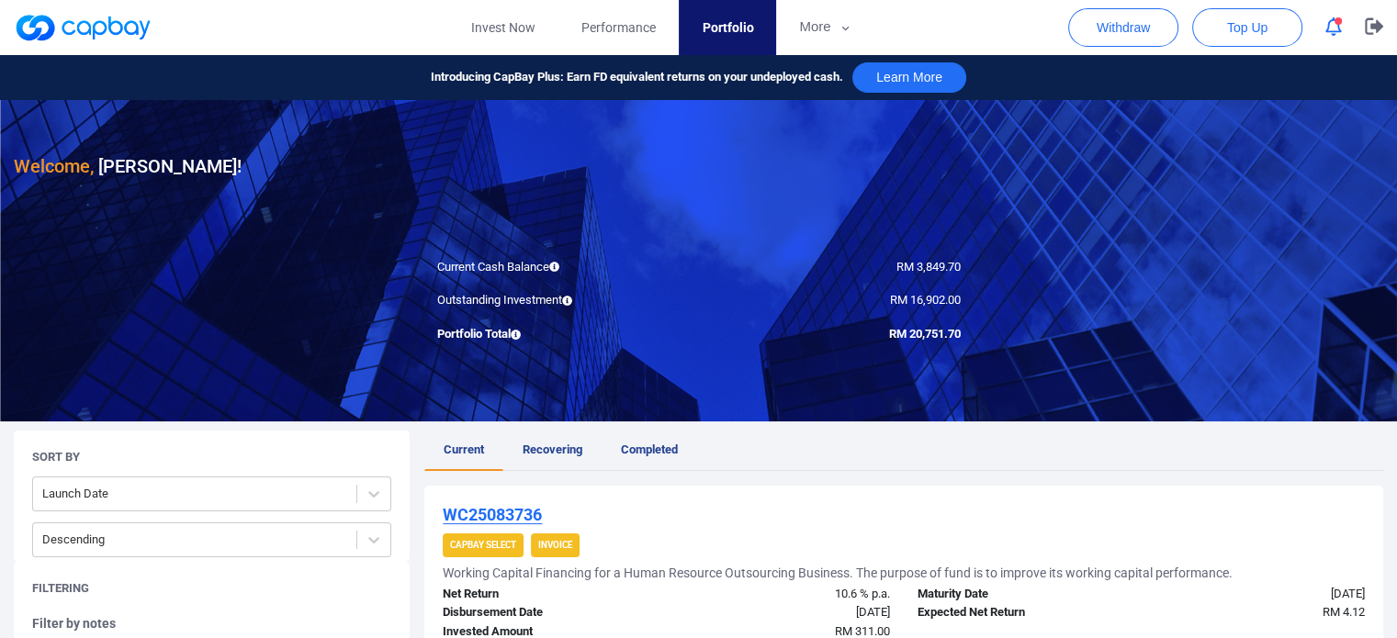
click at [129, 31] on link at bounding box center [83, 27] width 138 height 29
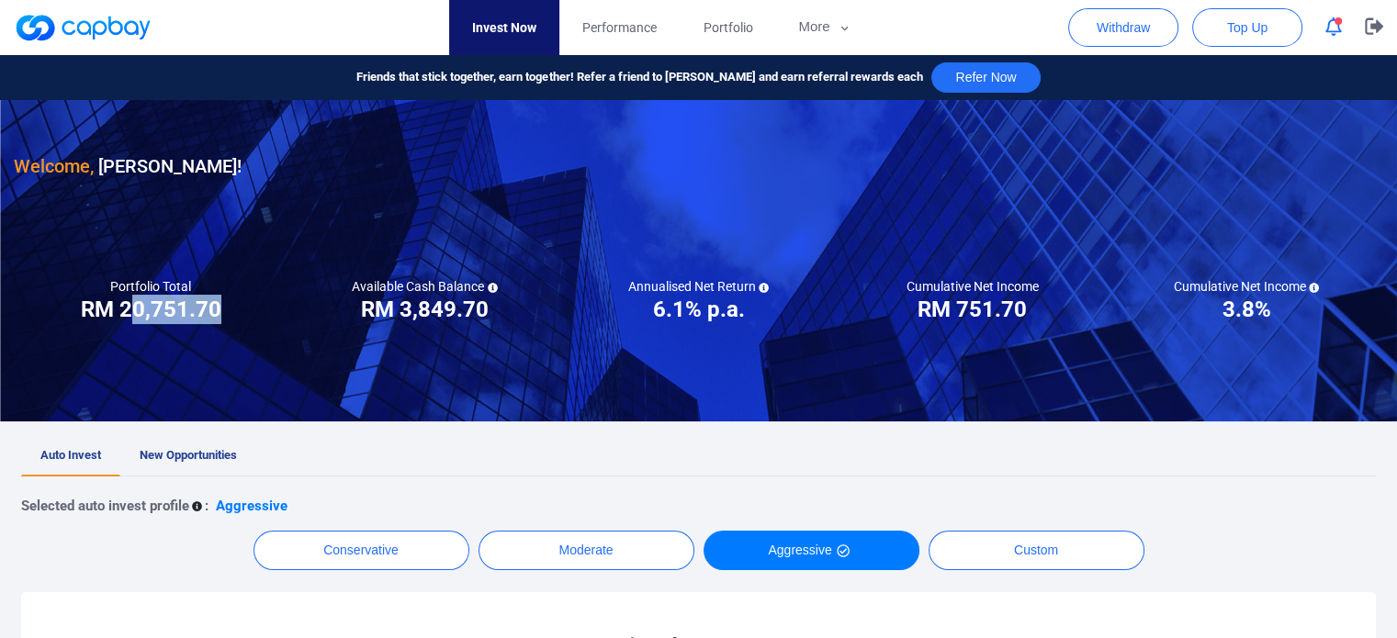
drag, startPoint x: 137, startPoint y: 304, endPoint x: 220, endPoint y: 303, distance: 83.6
click at [220, 303] on div "Portfolio Total Portfolio Total RM ***** RM 20,751.70" at bounding box center [151, 301] width 274 height 46
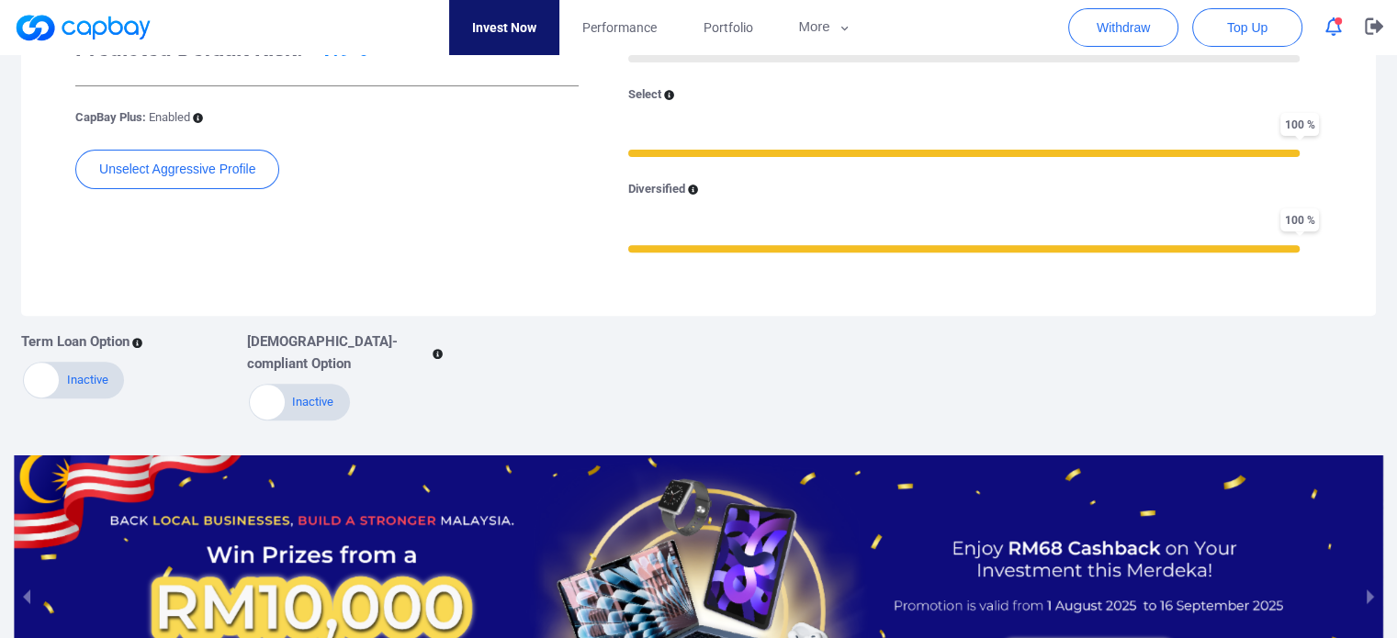
scroll to position [824, 0]
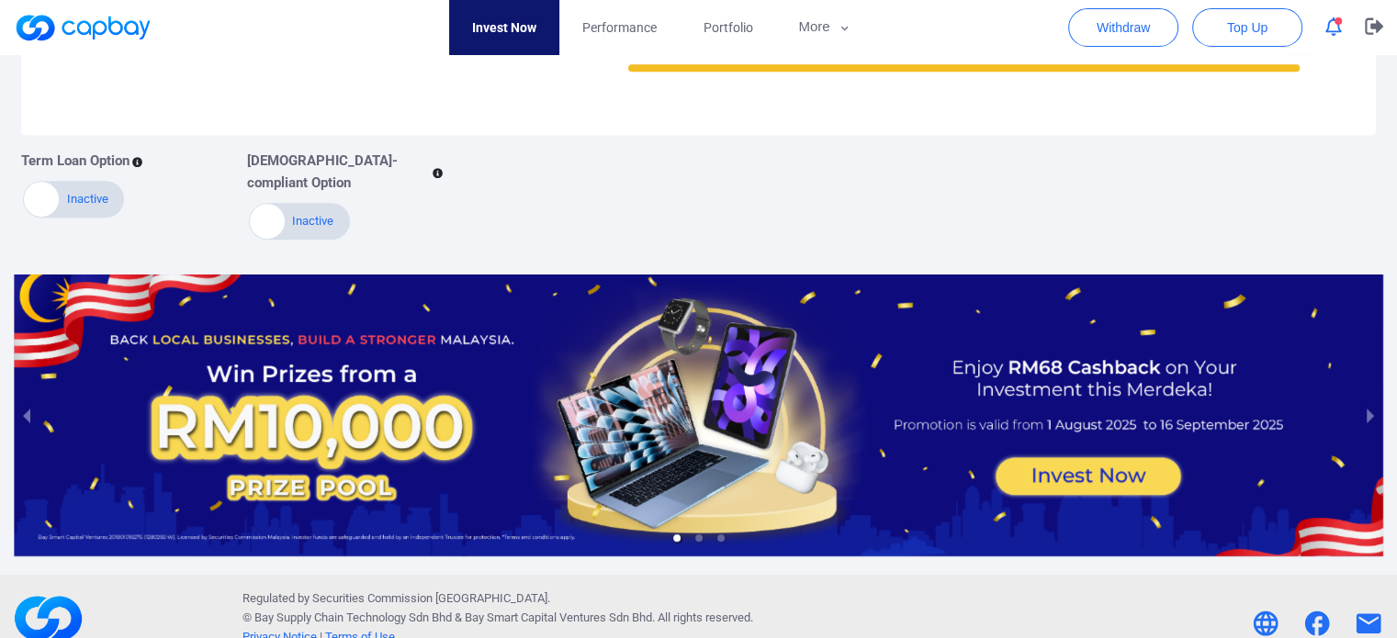
click at [1094, 459] on div at bounding box center [698, 416] width 1369 height 282
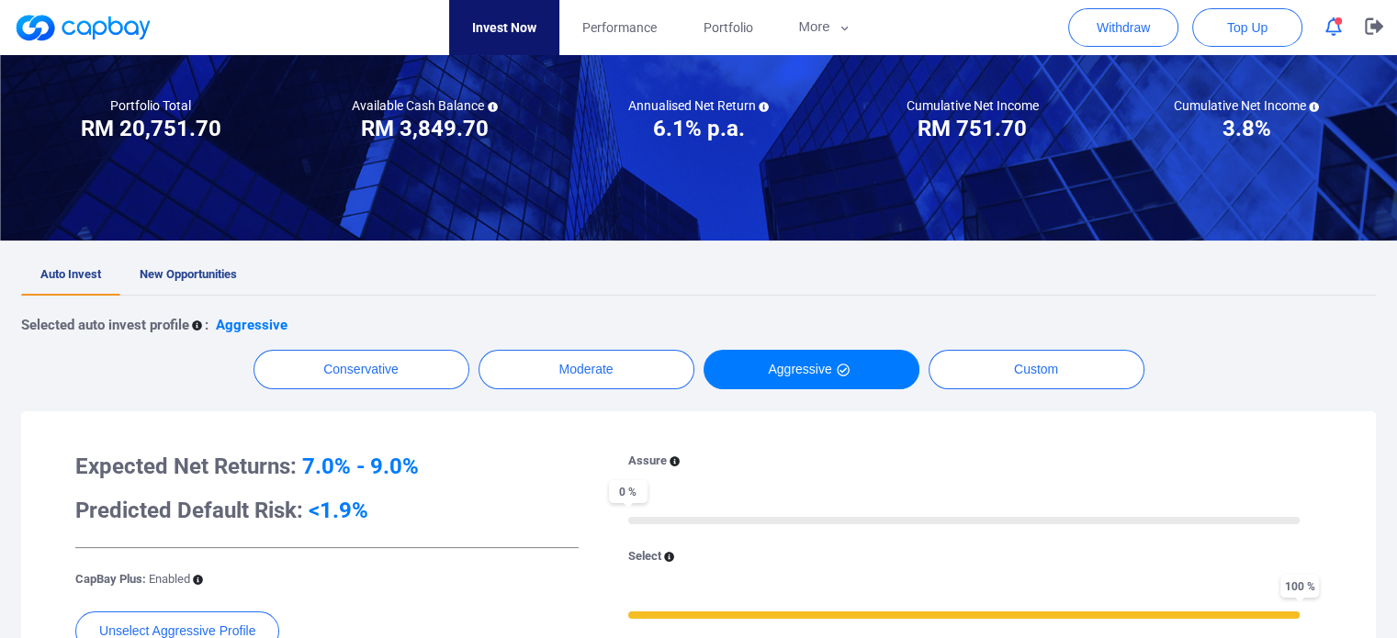
scroll to position [0, 0]
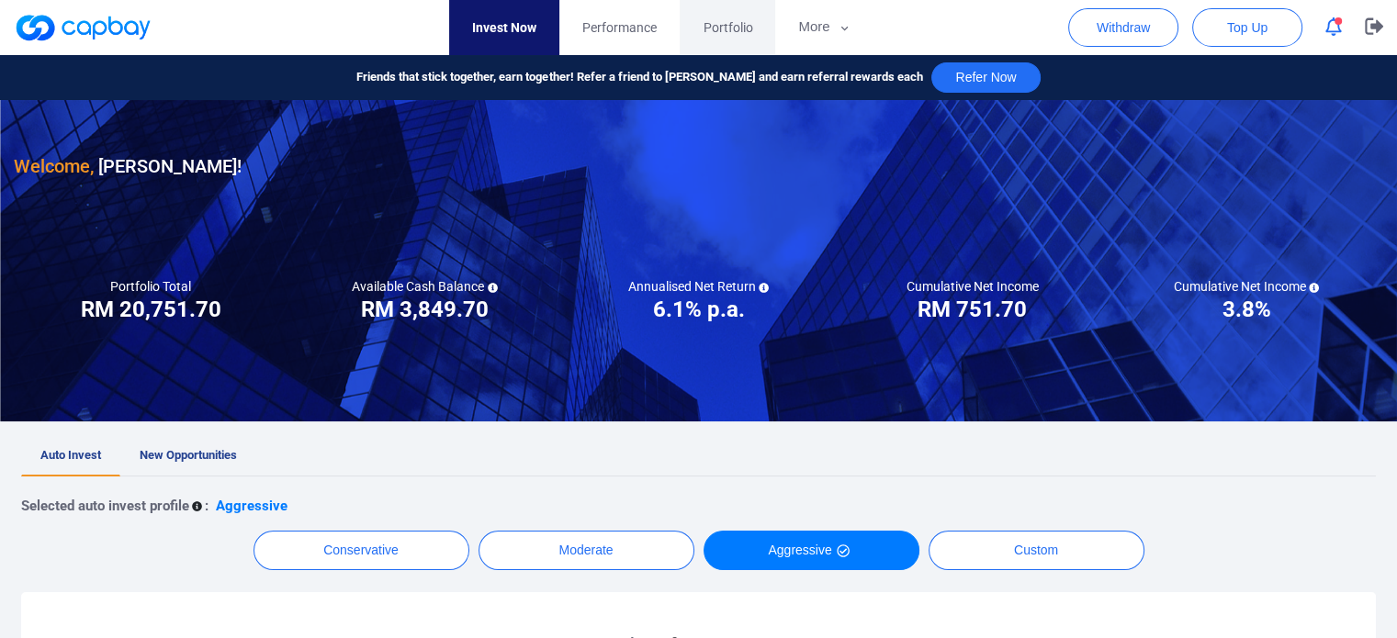
click at [722, 12] on link "Portfolio" at bounding box center [726, 27] width 95 height 55
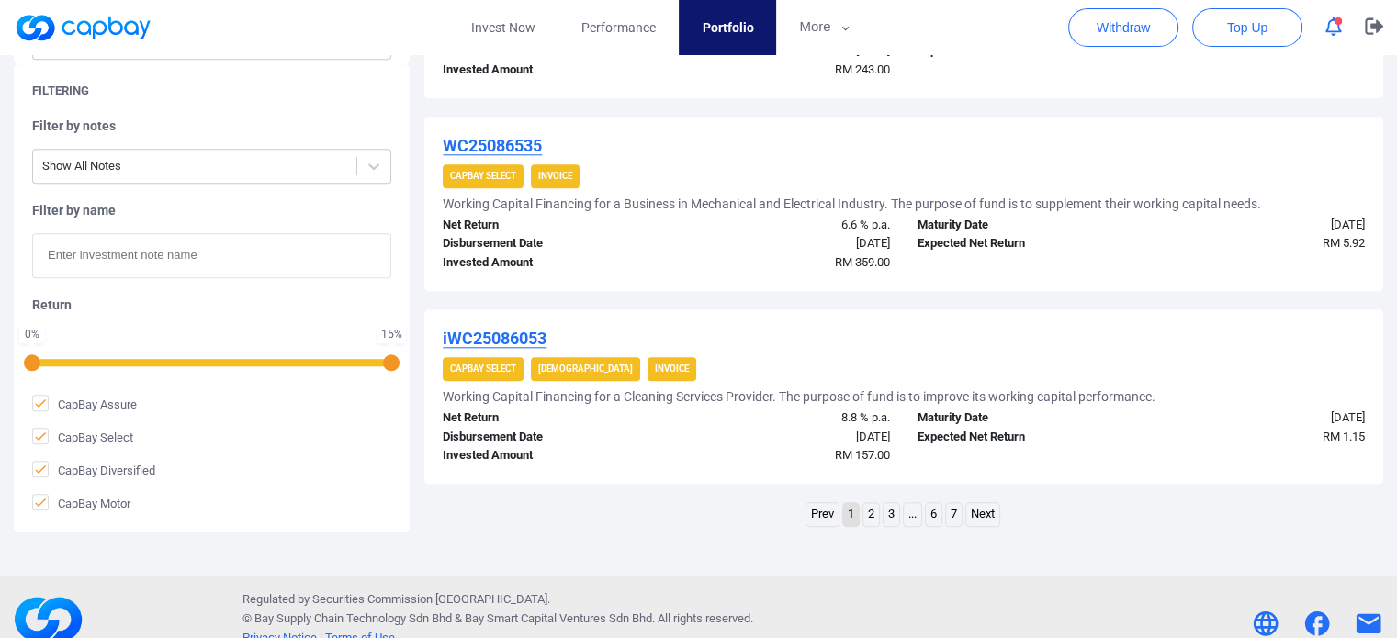
scroll to position [1936, 0]
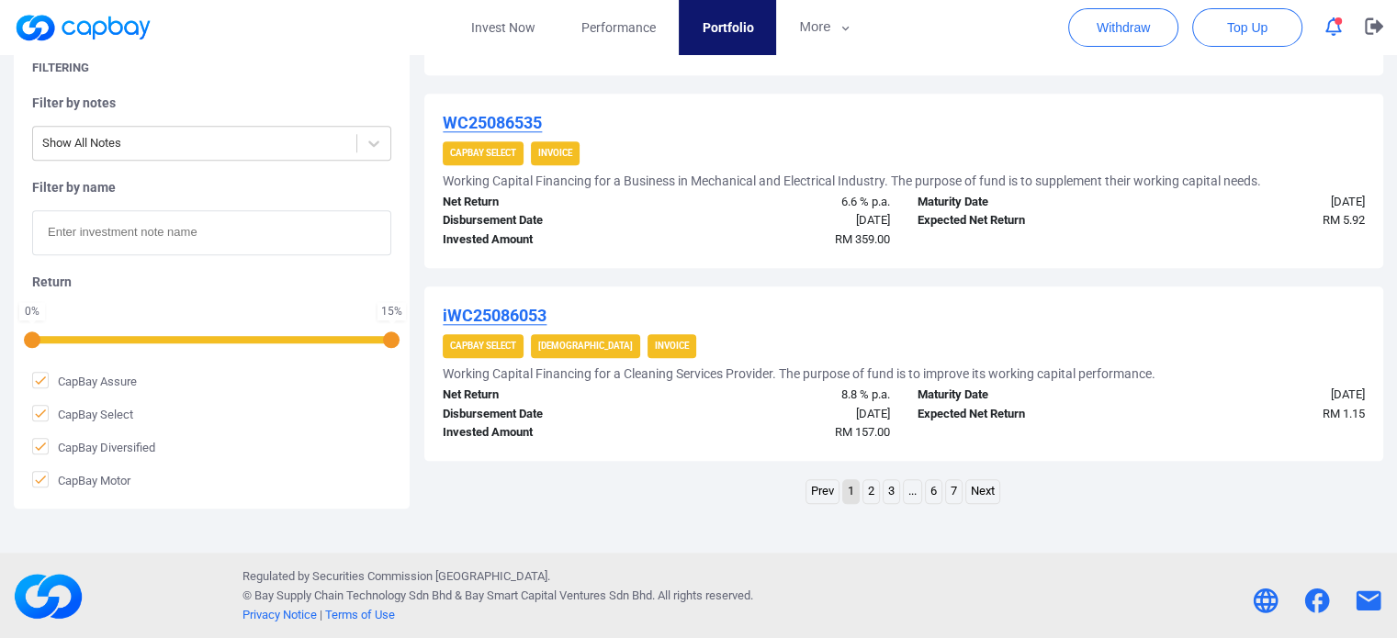
click at [872, 488] on link "2" at bounding box center [871, 491] width 16 height 23
click at [886, 488] on link "3" at bounding box center [882, 491] width 16 height 23
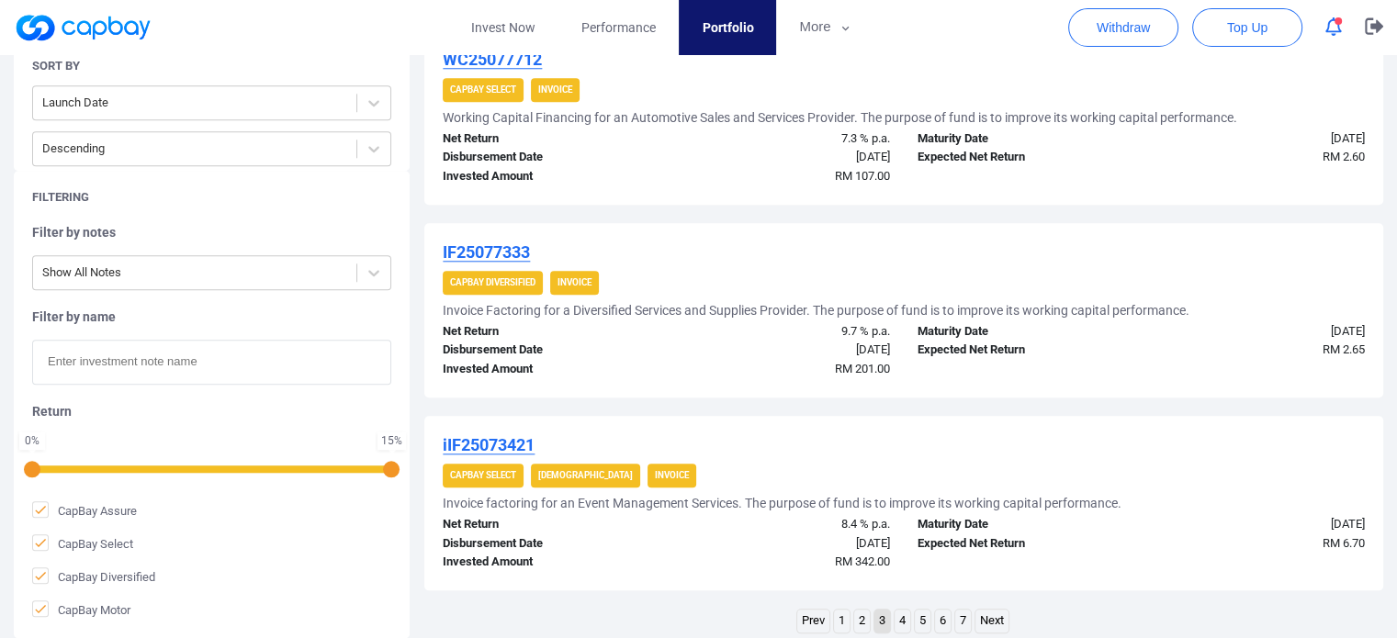
scroll to position [1898, 0]
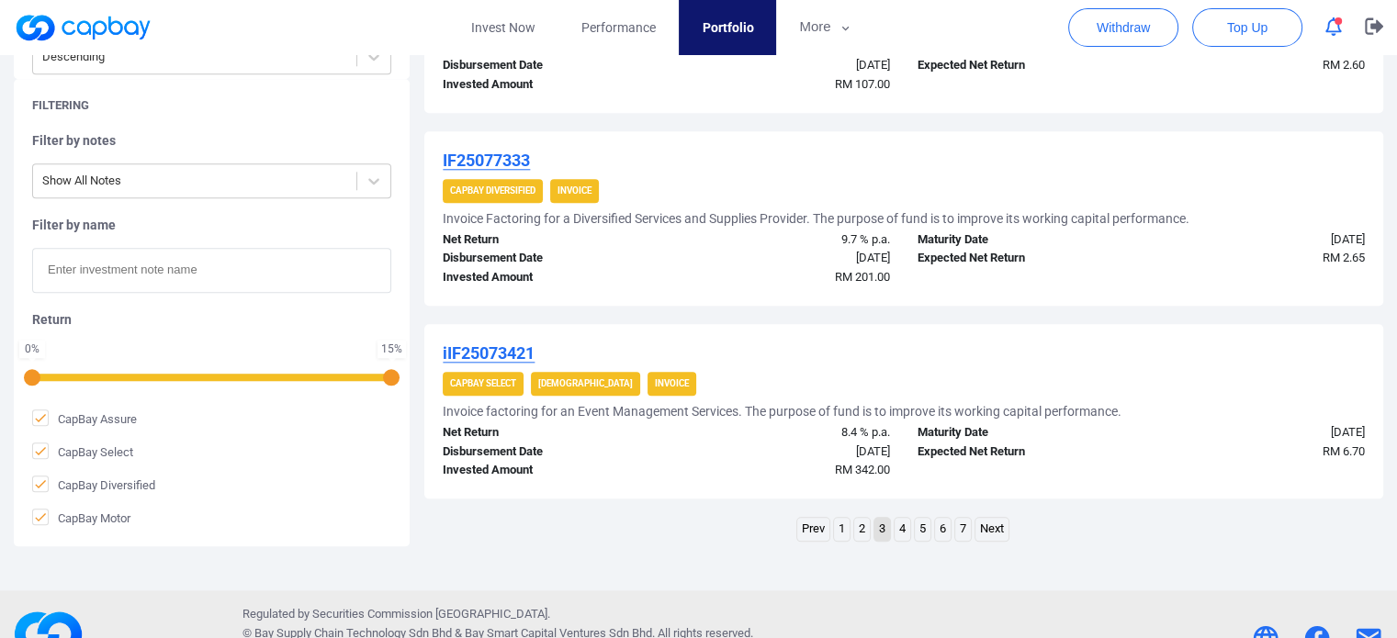
click at [901, 528] on link "4" at bounding box center [902, 529] width 16 height 23
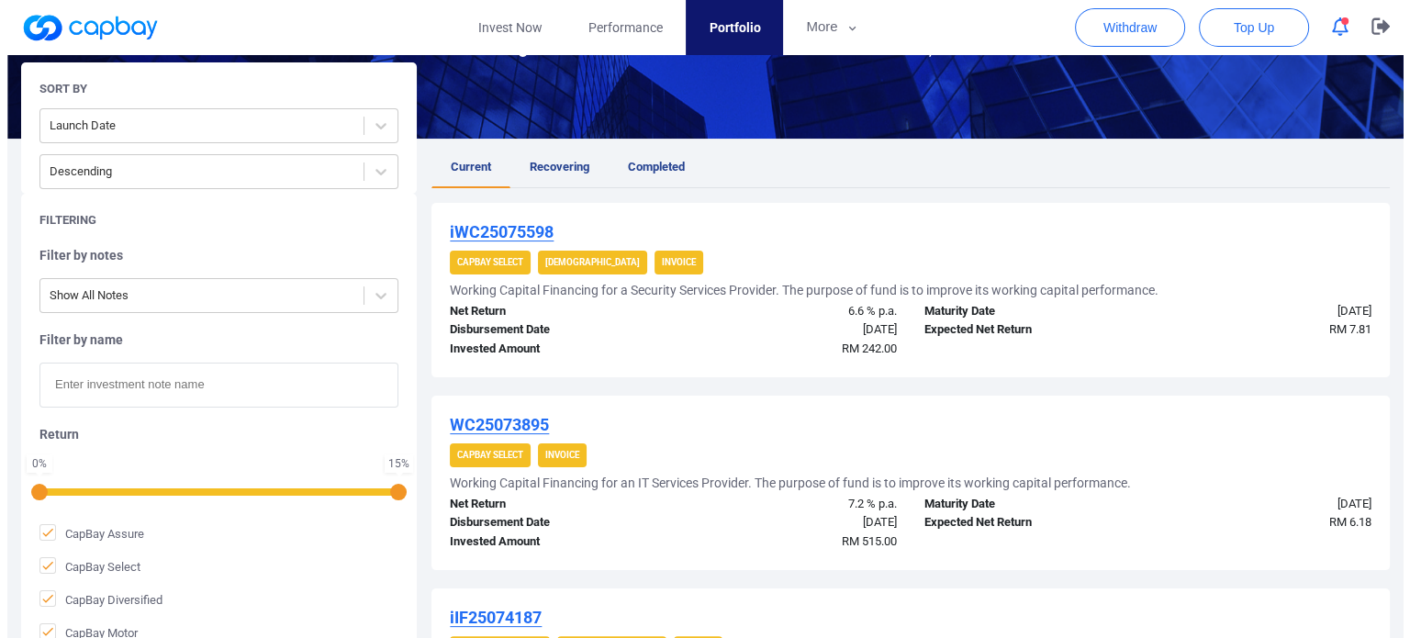
scroll to position [0, 0]
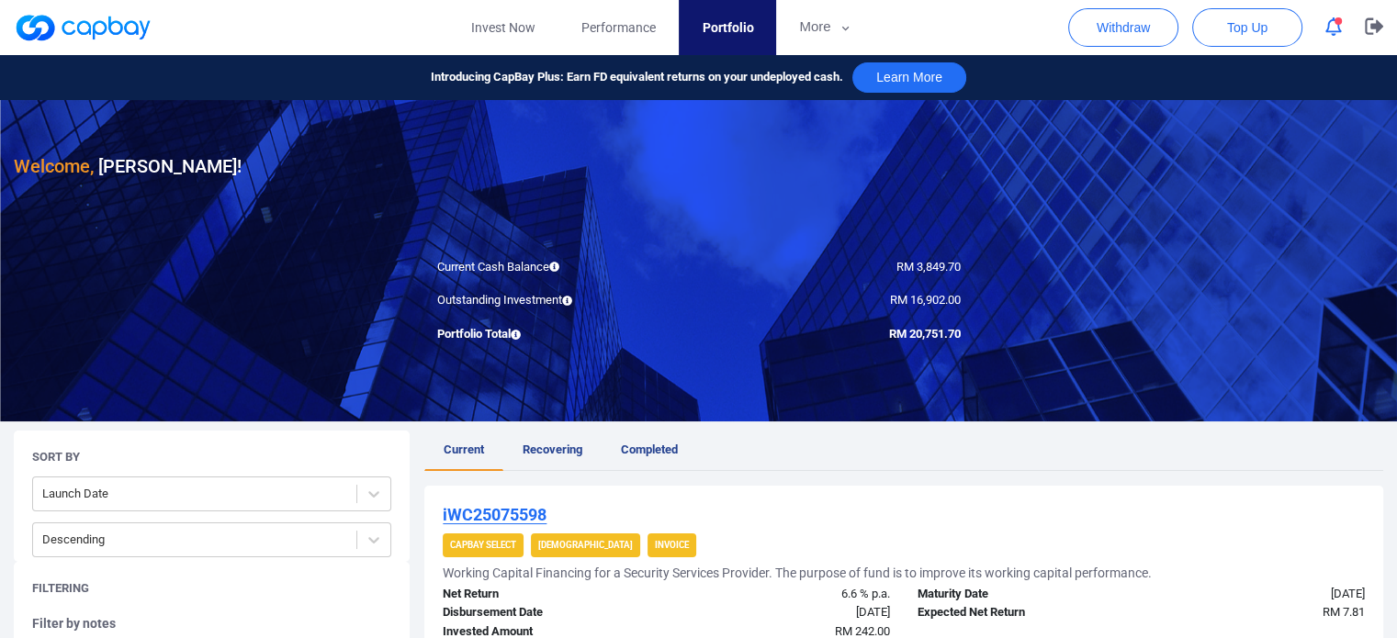
click at [139, 32] on link at bounding box center [83, 27] width 138 height 29
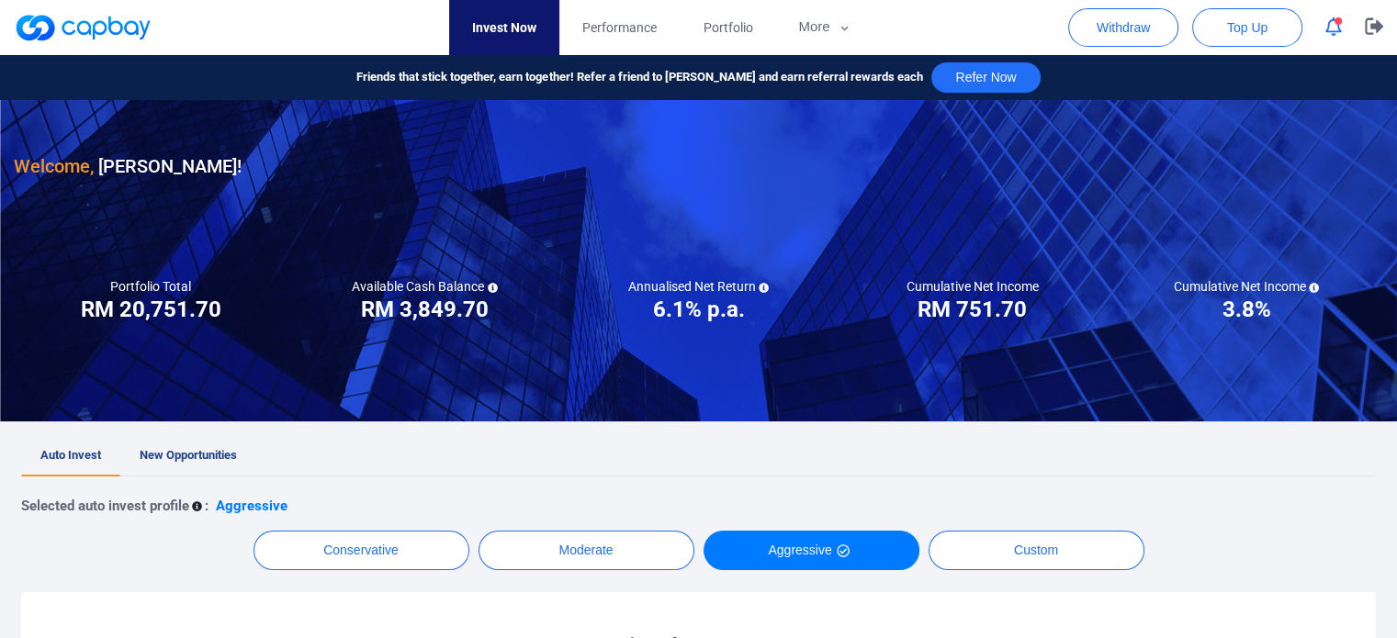
click at [479, 308] on h3 "RM 3,849.70" at bounding box center [425, 309] width 128 height 29
click at [654, 304] on h3 "6.1% p.a." at bounding box center [698, 309] width 92 height 29
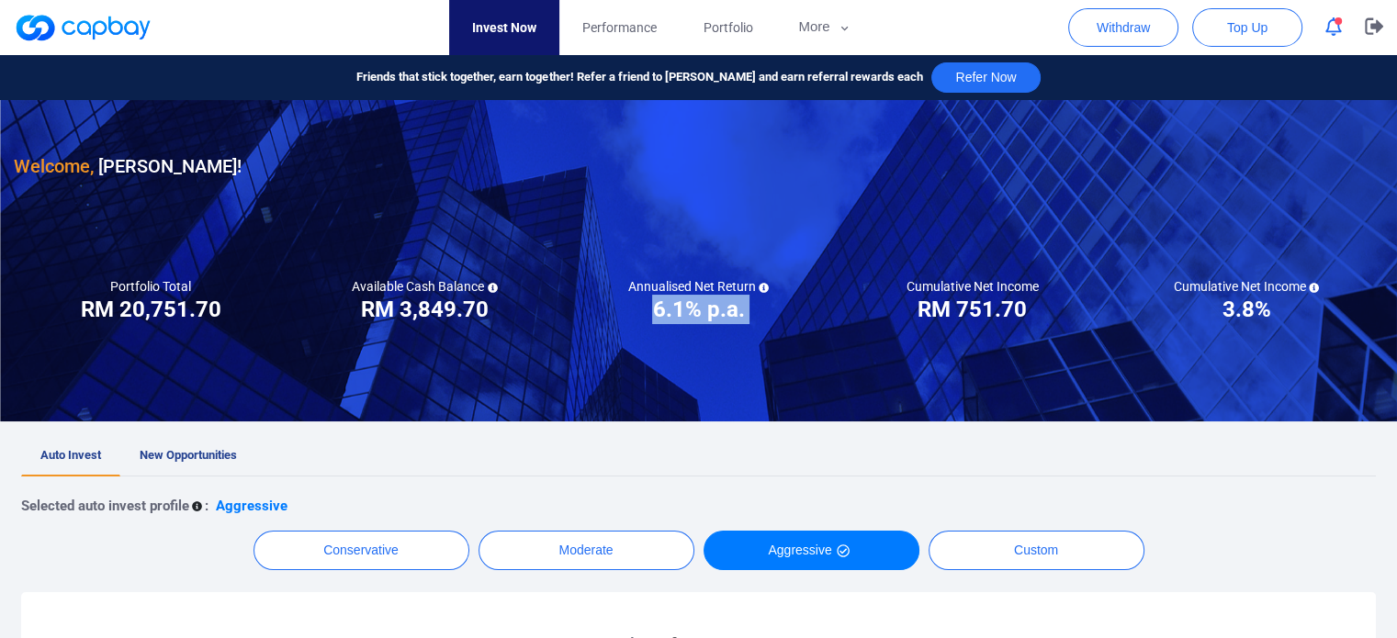
click at [654, 304] on h3 "6.1% p.a." at bounding box center [698, 309] width 92 height 29
click at [936, 304] on h3 "RM 751.70" at bounding box center [971, 309] width 109 height 29
click at [1045, 217] on div at bounding box center [698, 260] width 1397 height 321
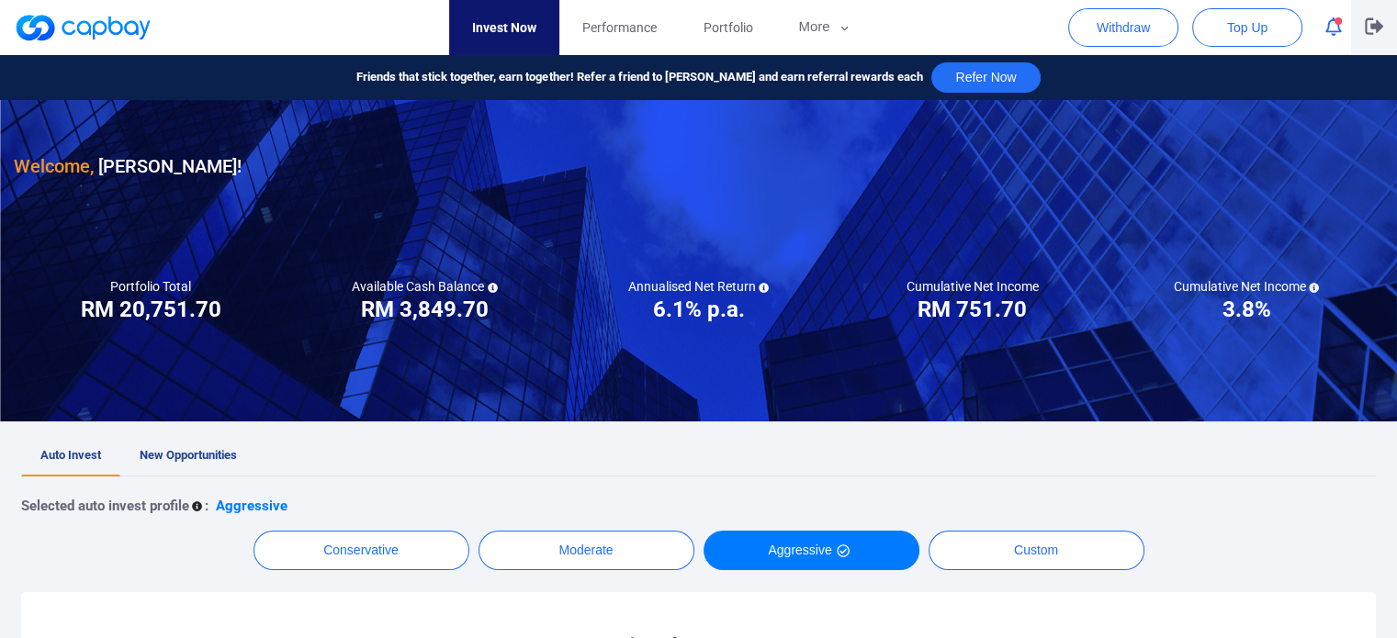
click at [1364, 32] on icon "button" at bounding box center [1373, 26] width 18 height 17
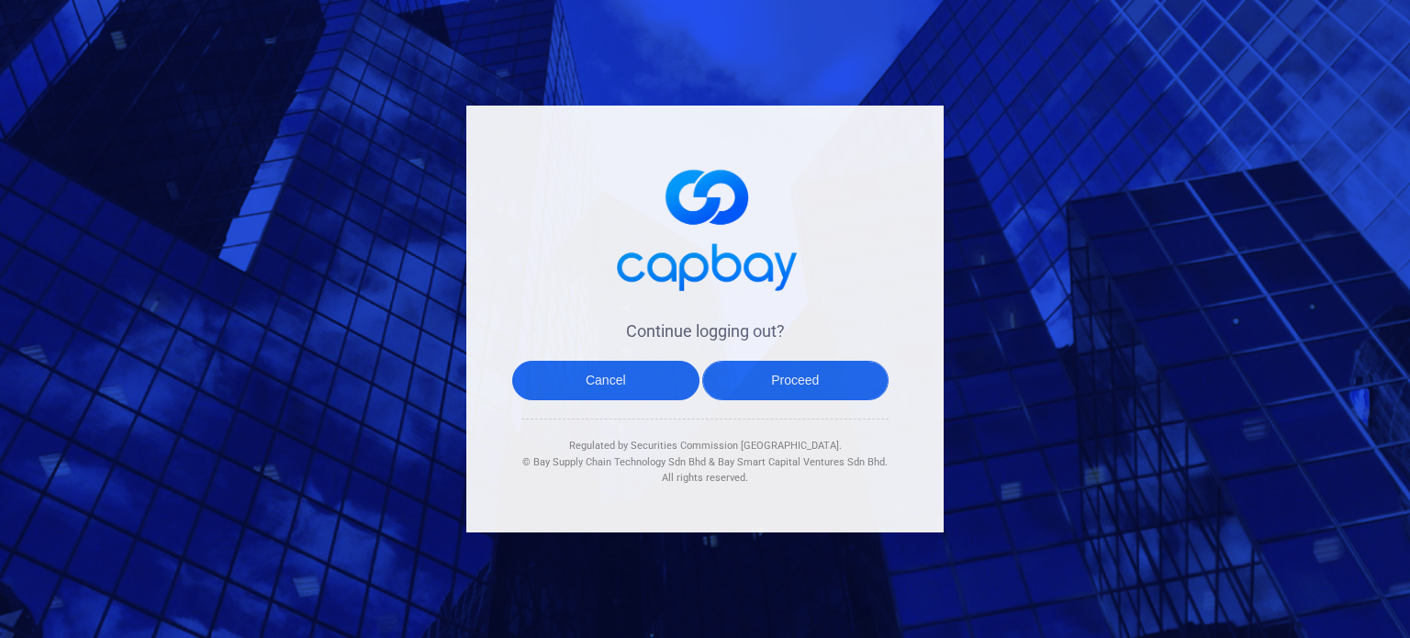
click at [810, 374] on button "Proceed" at bounding box center [795, 380] width 187 height 39
